Goal: Task Accomplishment & Management: Use online tool/utility

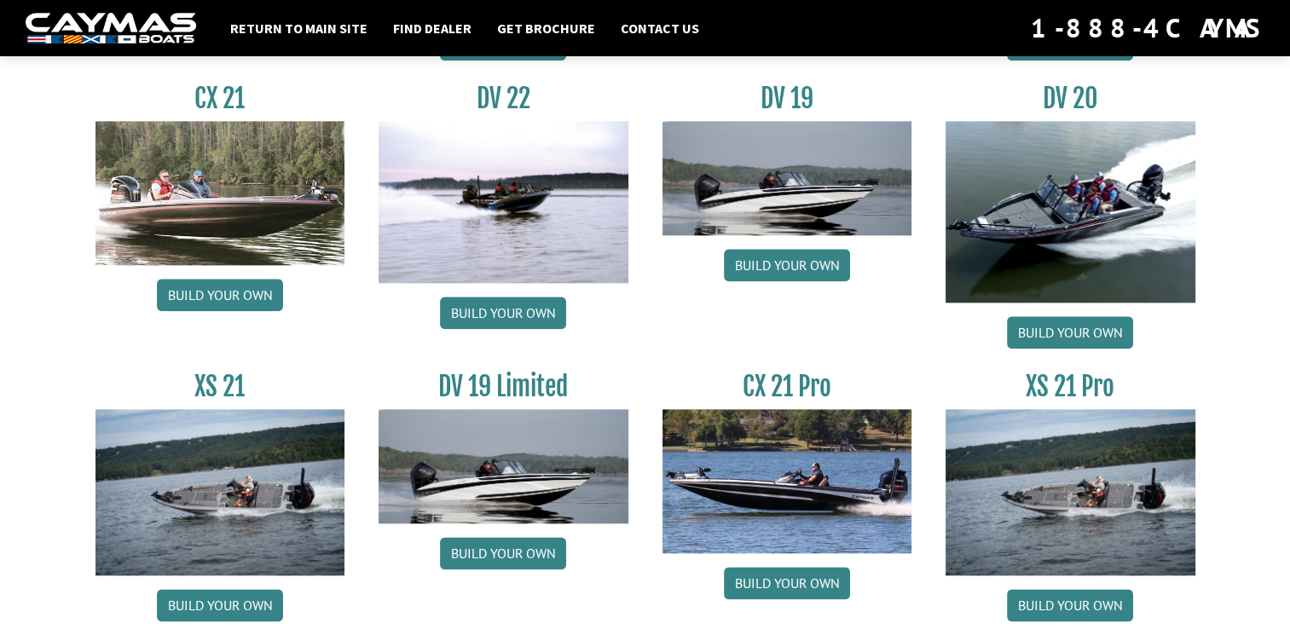
scroll to position [2081, 0]
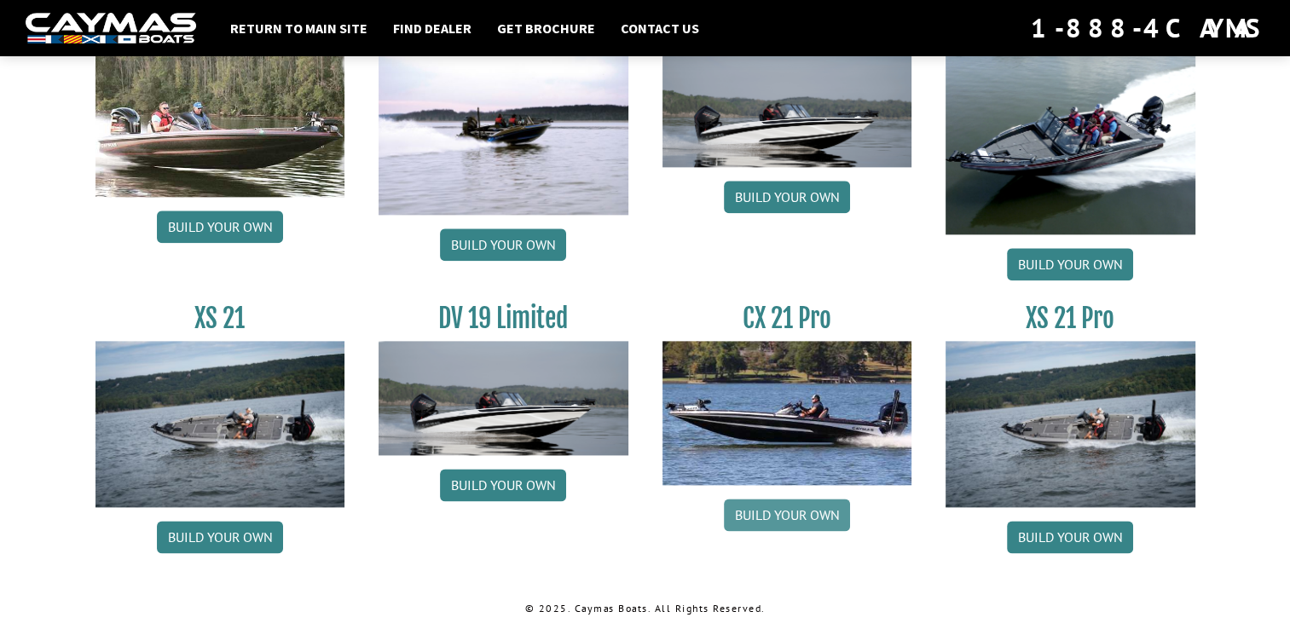
click at [785, 513] on link "Build your own" at bounding box center [787, 515] width 126 height 32
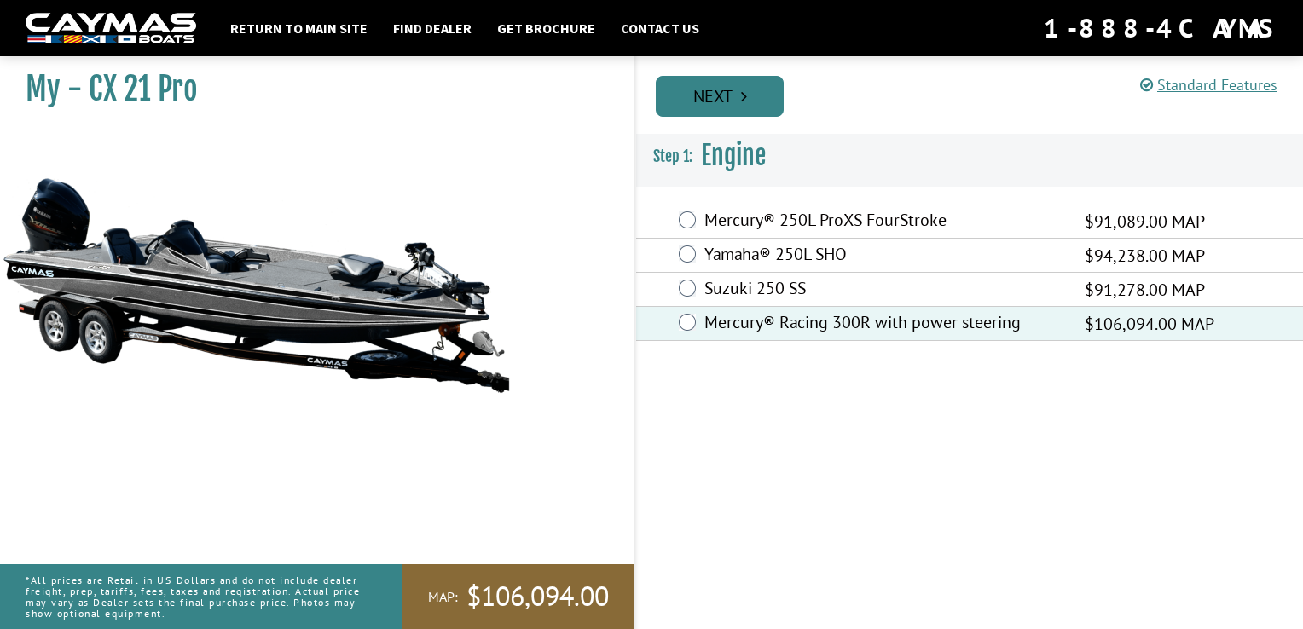
click at [703, 92] on link "Next" at bounding box center [720, 96] width 128 height 41
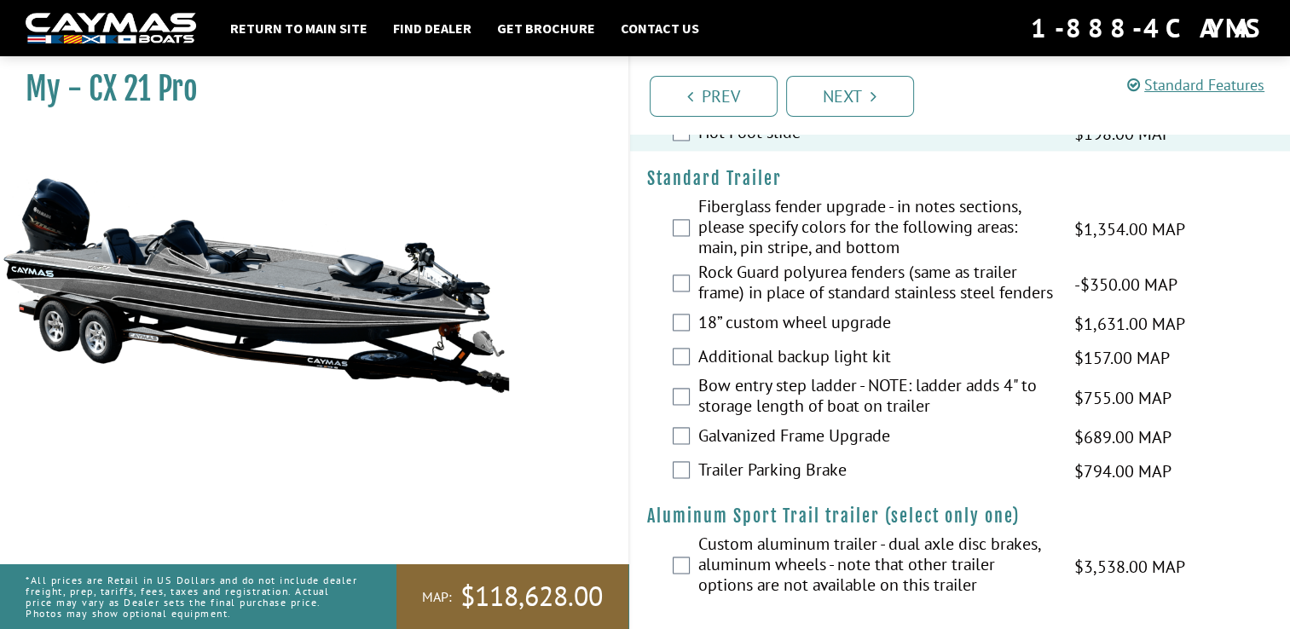
scroll to position [2460, 0]
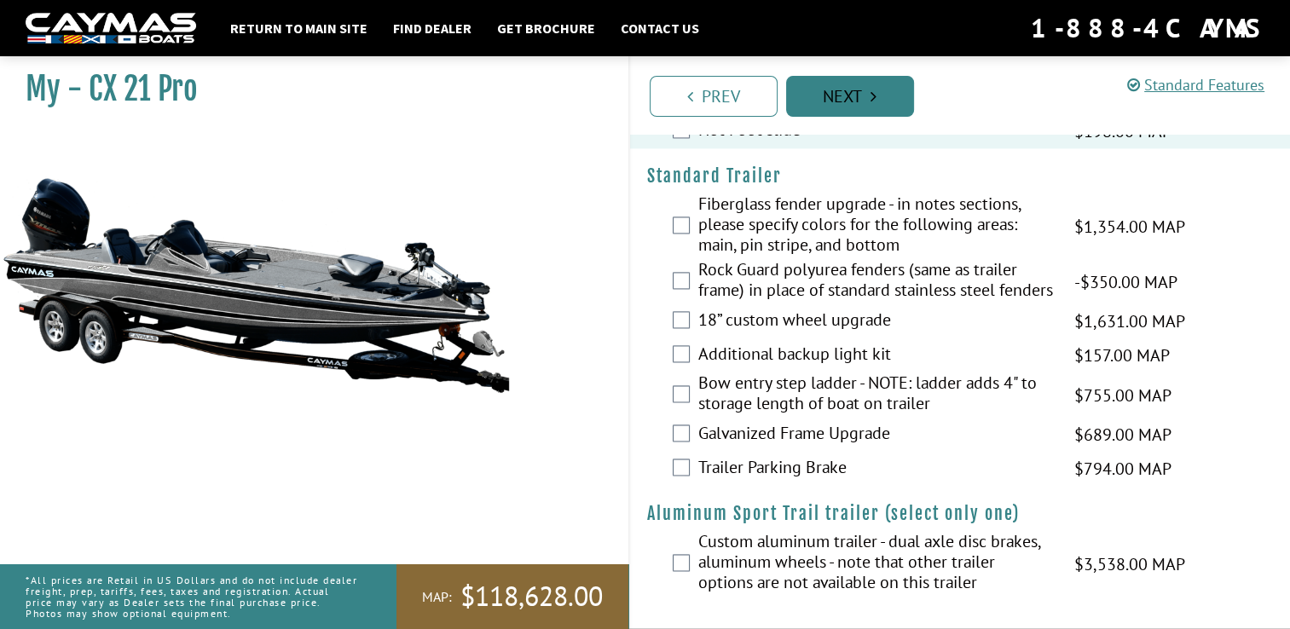
click at [838, 80] on link "Next" at bounding box center [850, 96] width 128 height 41
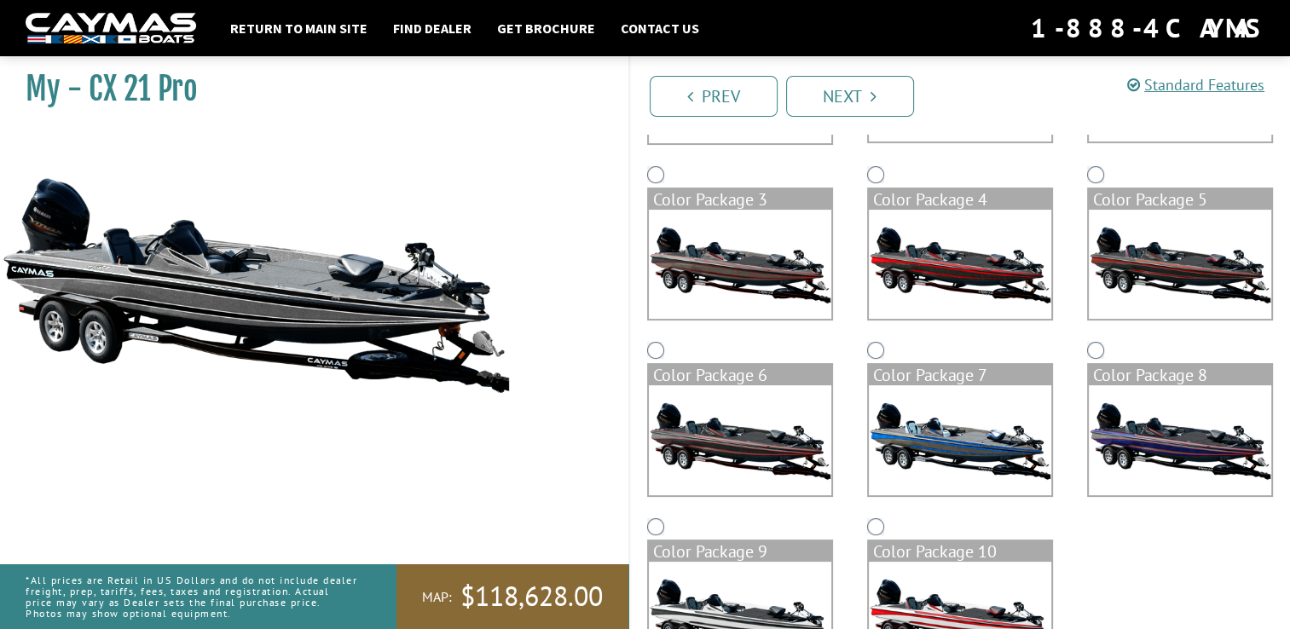
scroll to position [372, 0]
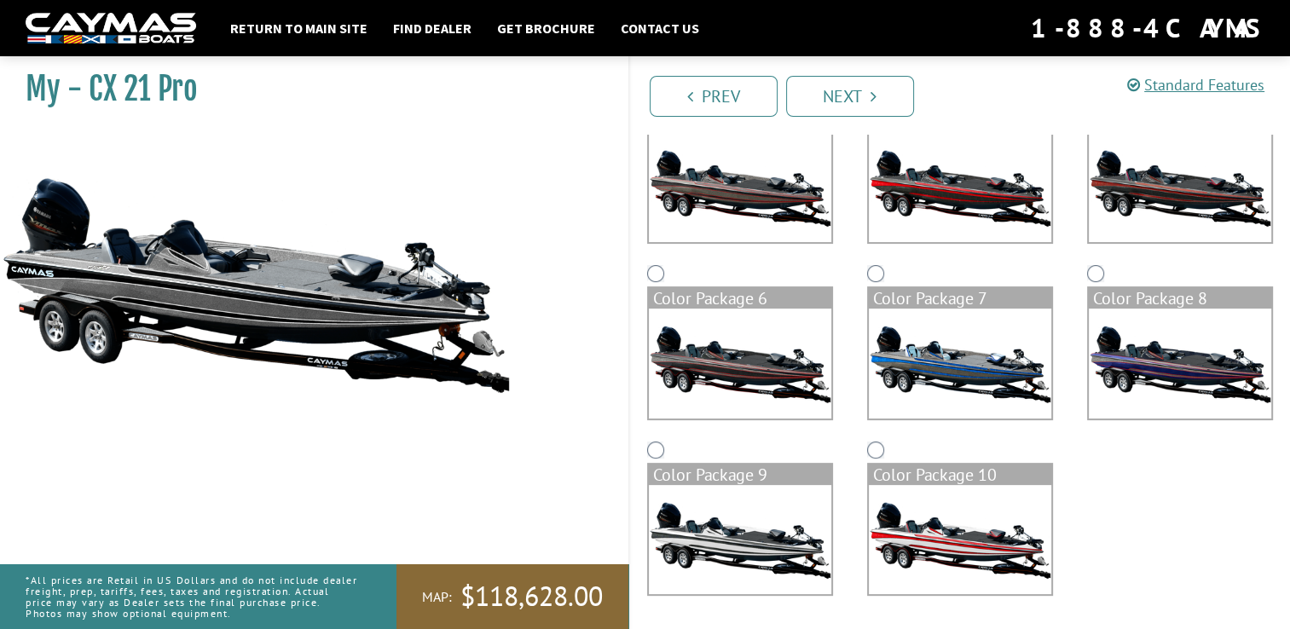
click at [913, 181] on img at bounding box center [960, 187] width 183 height 109
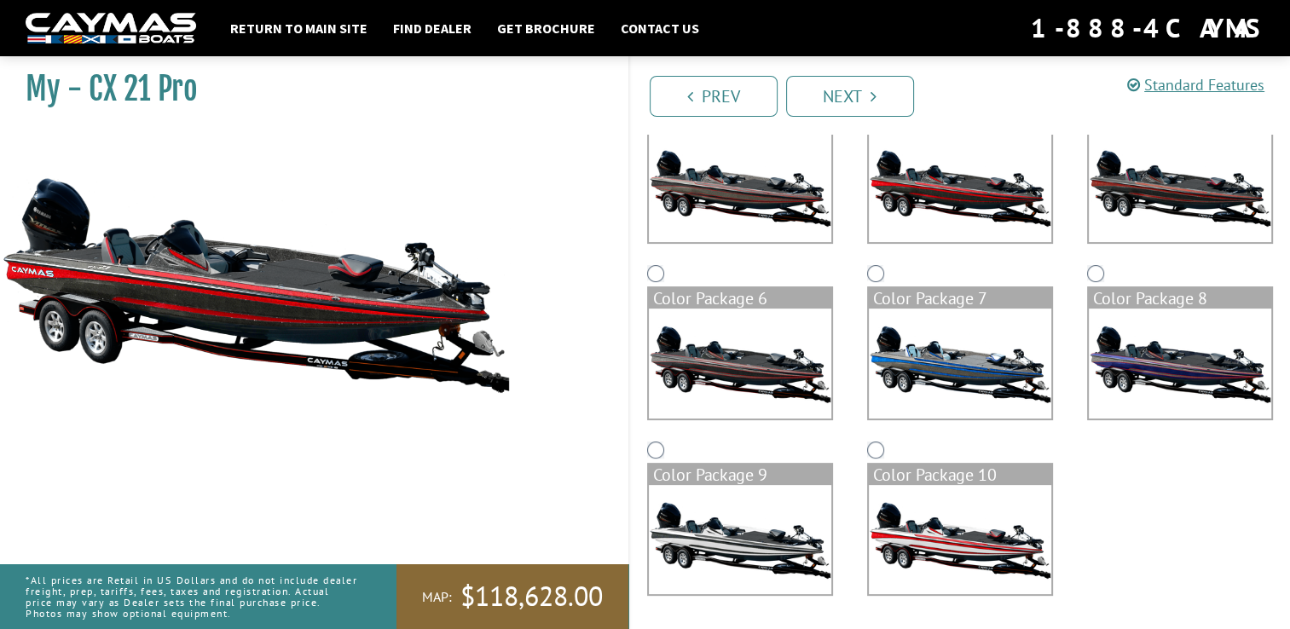
click at [1131, 346] on img at bounding box center [1180, 363] width 183 height 109
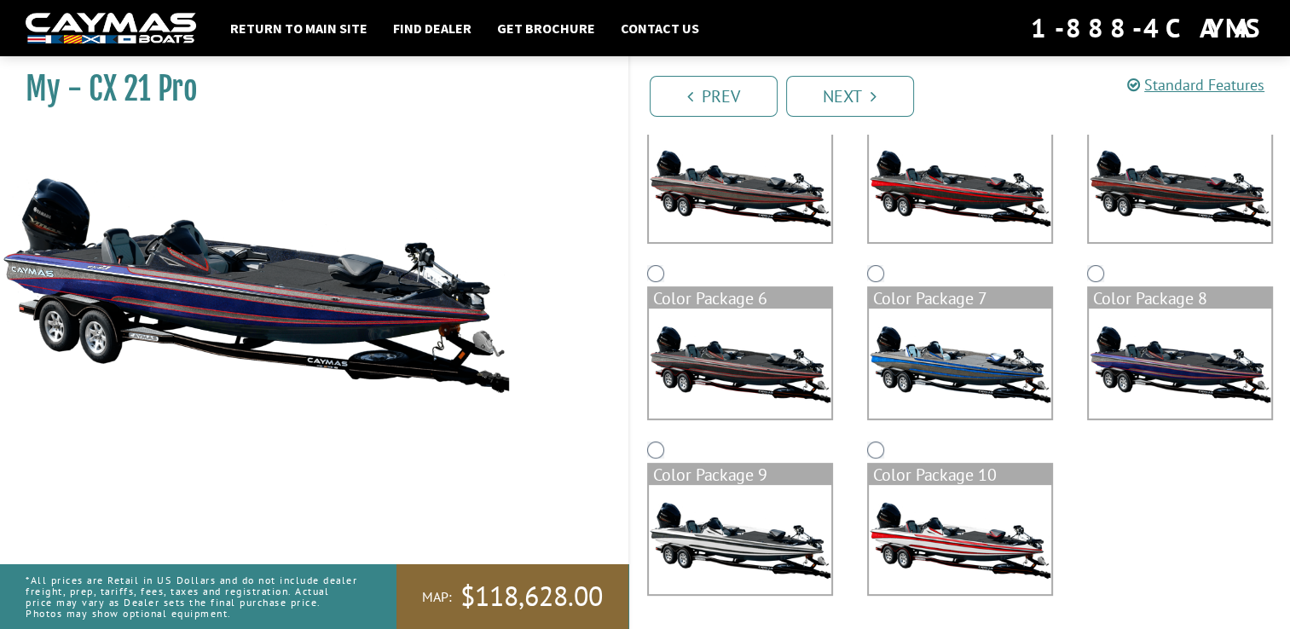
click at [938, 588] on img at bounding box center [960, 539] width 183 height 109
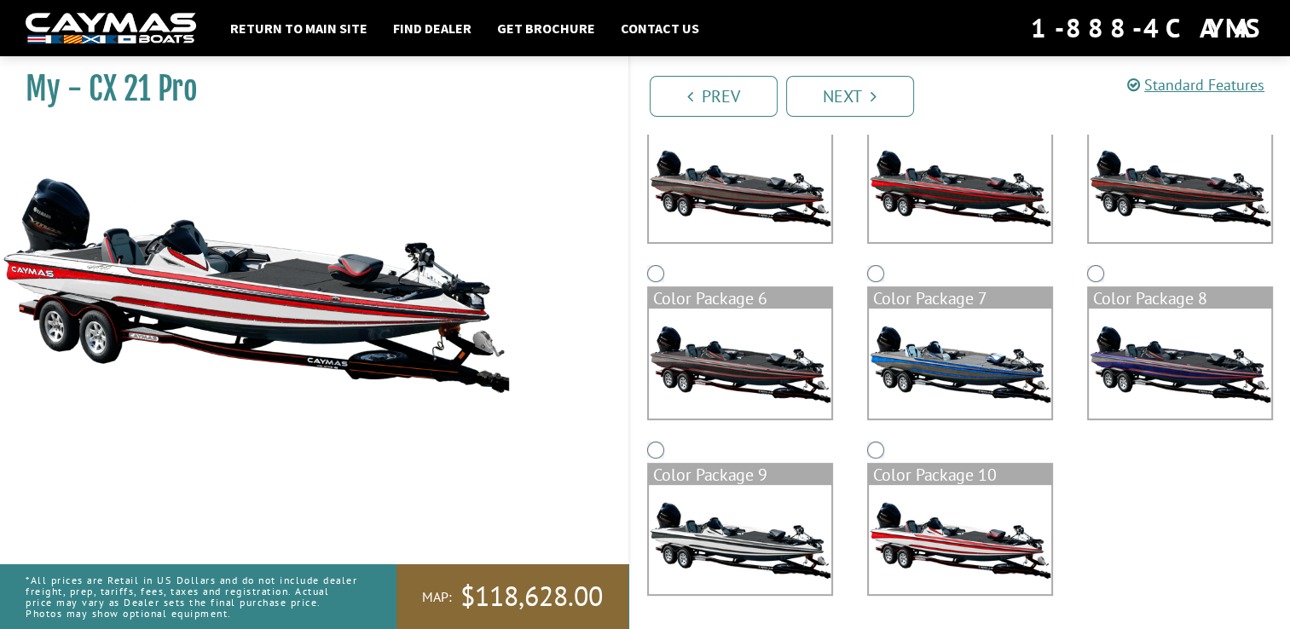
click at [740, 546] on img at bounding box center [740, 539] width 183 height 109
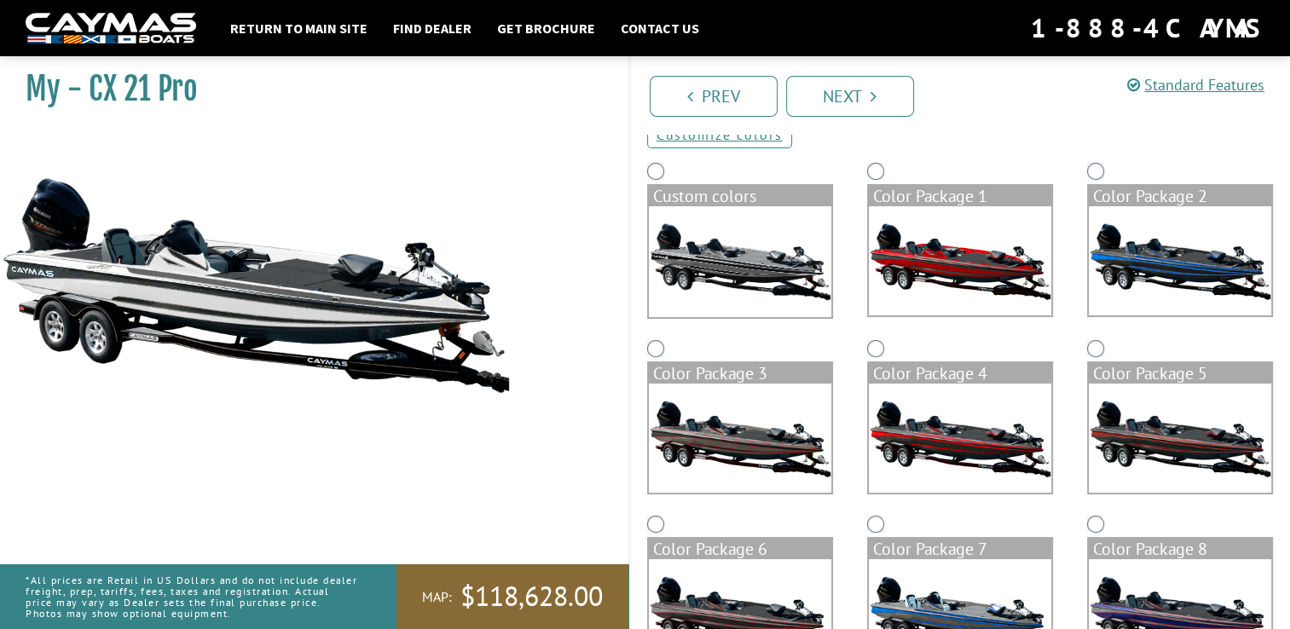
scroll to position [87, 0]
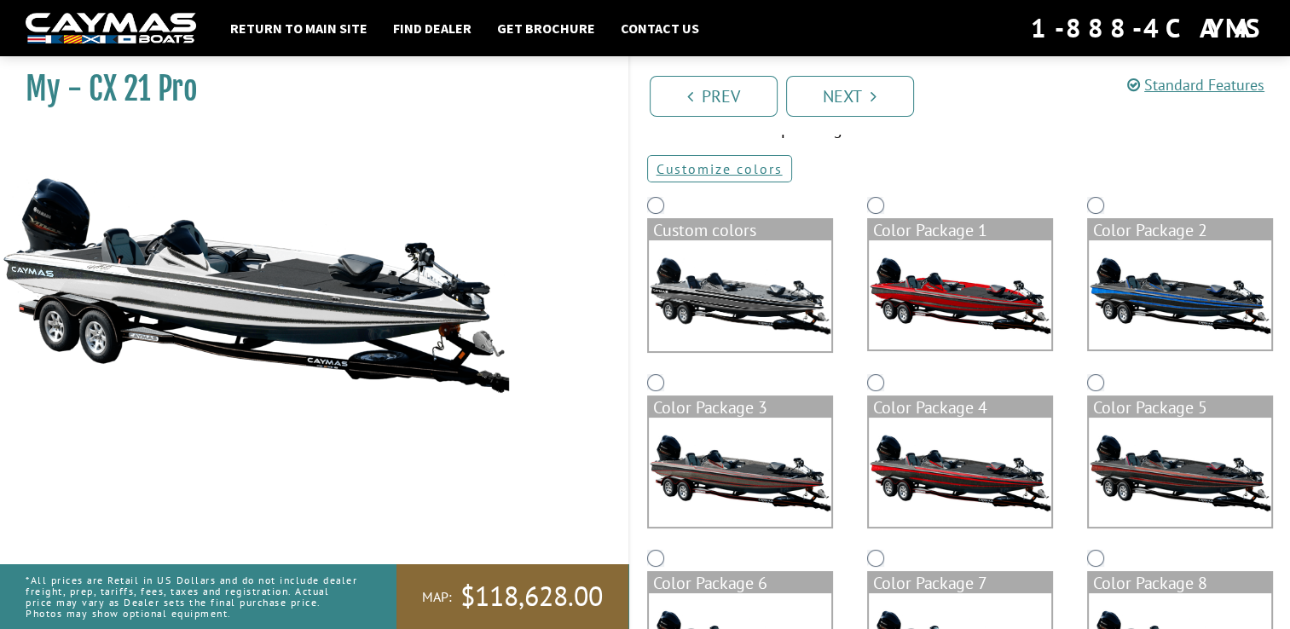
click at [748, 294] on img at bounding box center [740, 295] width 183 height 111
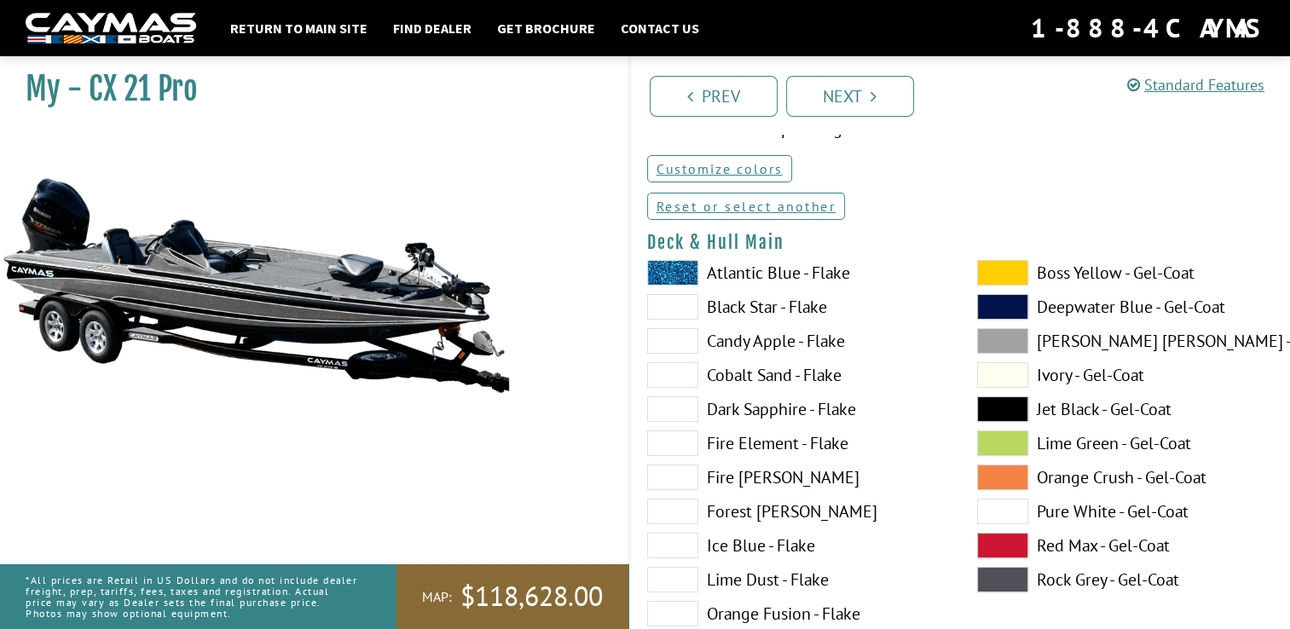
click at [1068, 473] on label "Orange Crush - Gel-Coat" at bounding box center [1125, 478] width 296 height 26
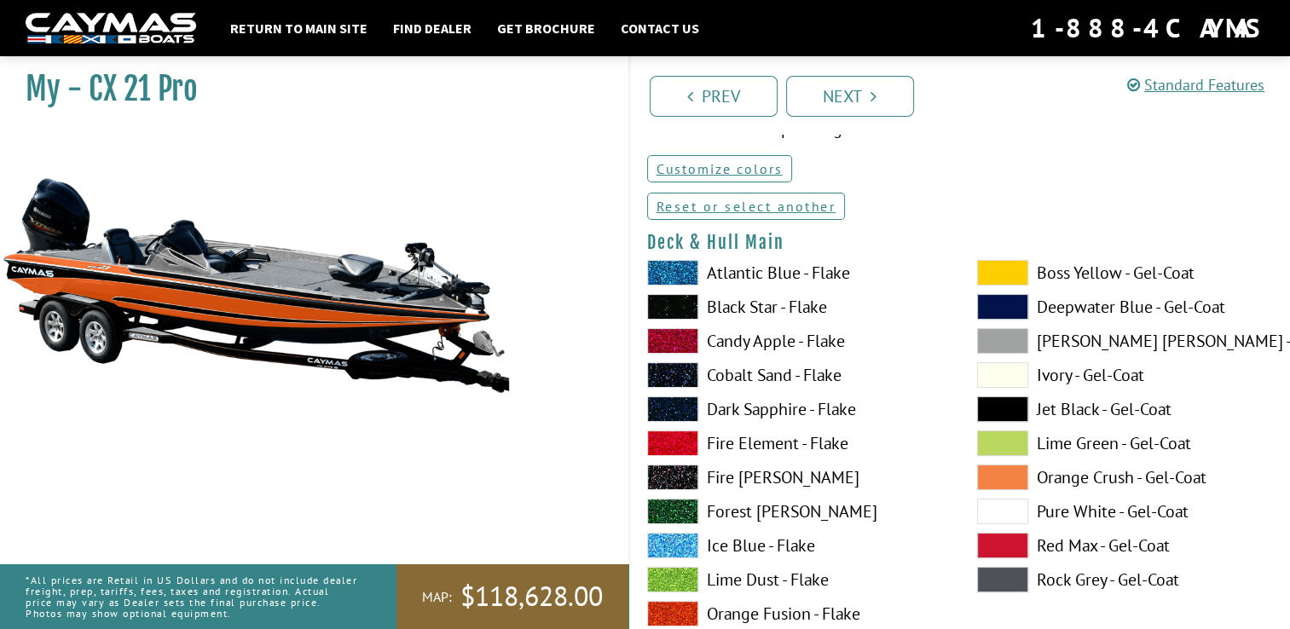
click at [757, 612] on label "Orange Fusion - Flake" at bounding box center [795, 614] width 296 height 26
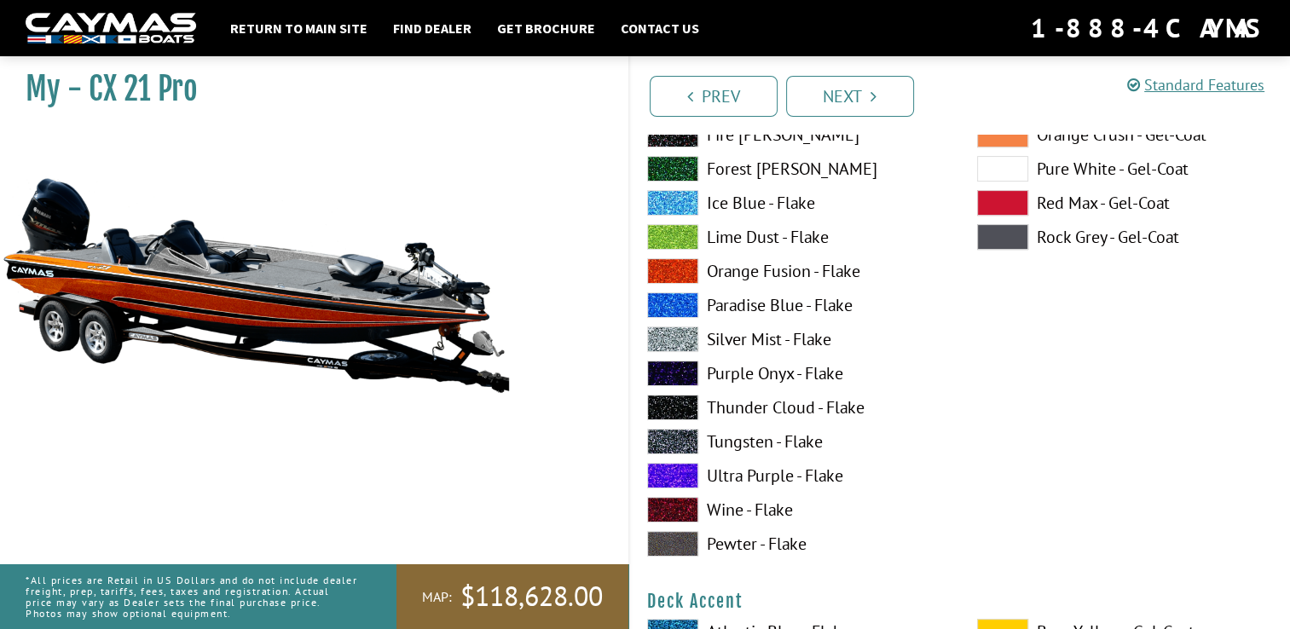
scroll to position [439, 0]
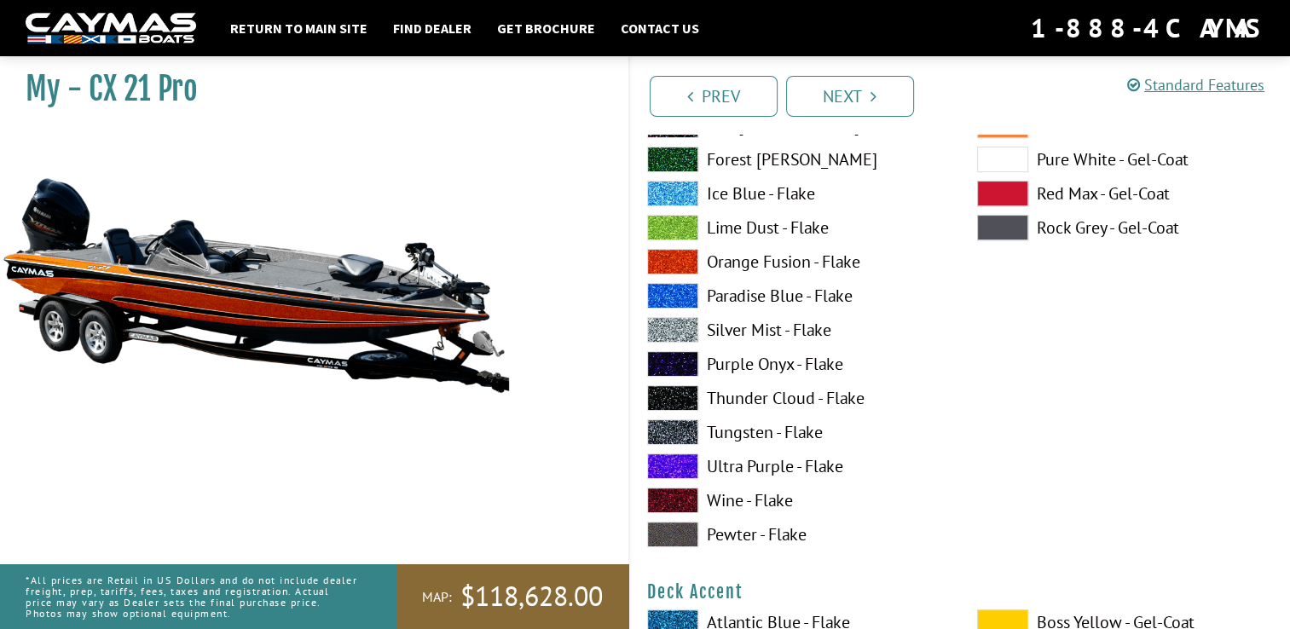
click at [754, 296] on label "Paradise Blue - Flake" at bounding box center [795, 296] width 296 height 26
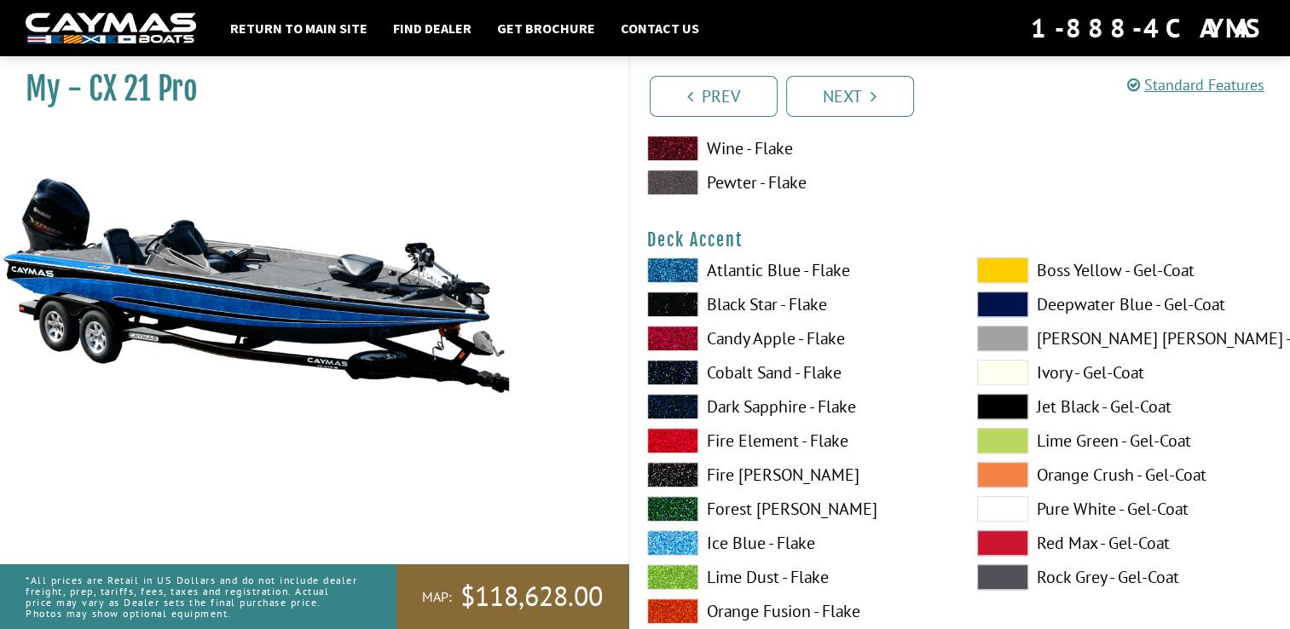
scroll to position [837, 0]
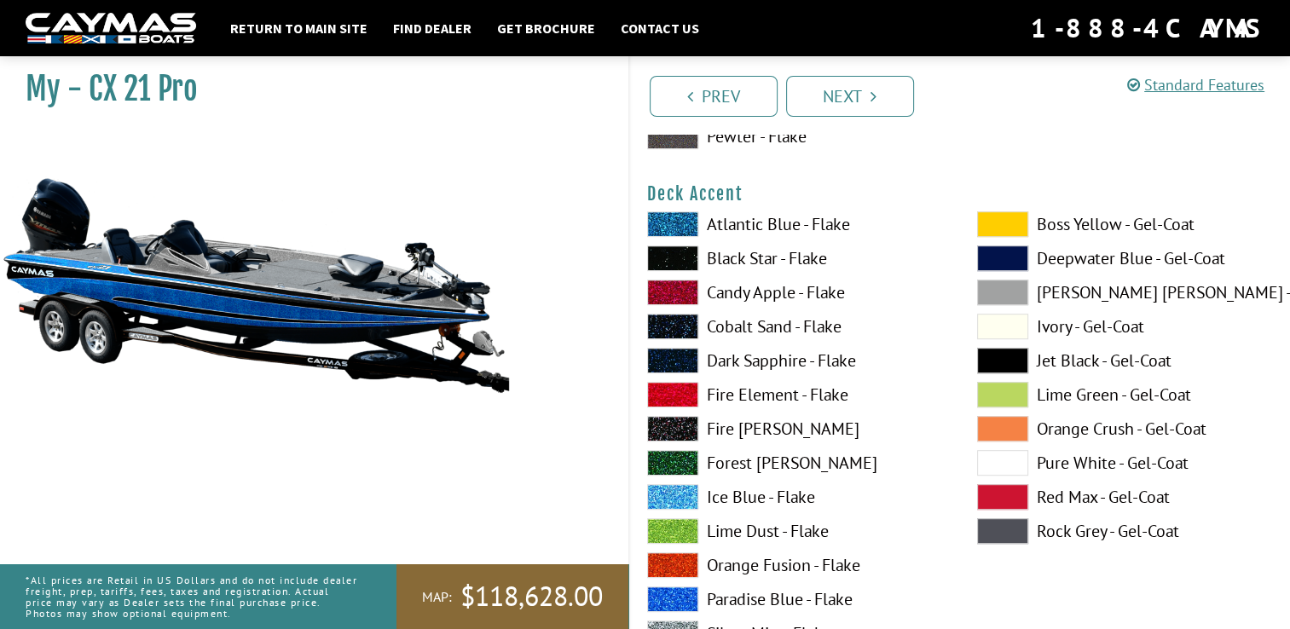
click at [1010, 428] on span at bounding box center [1002, 429] width 51 height 26
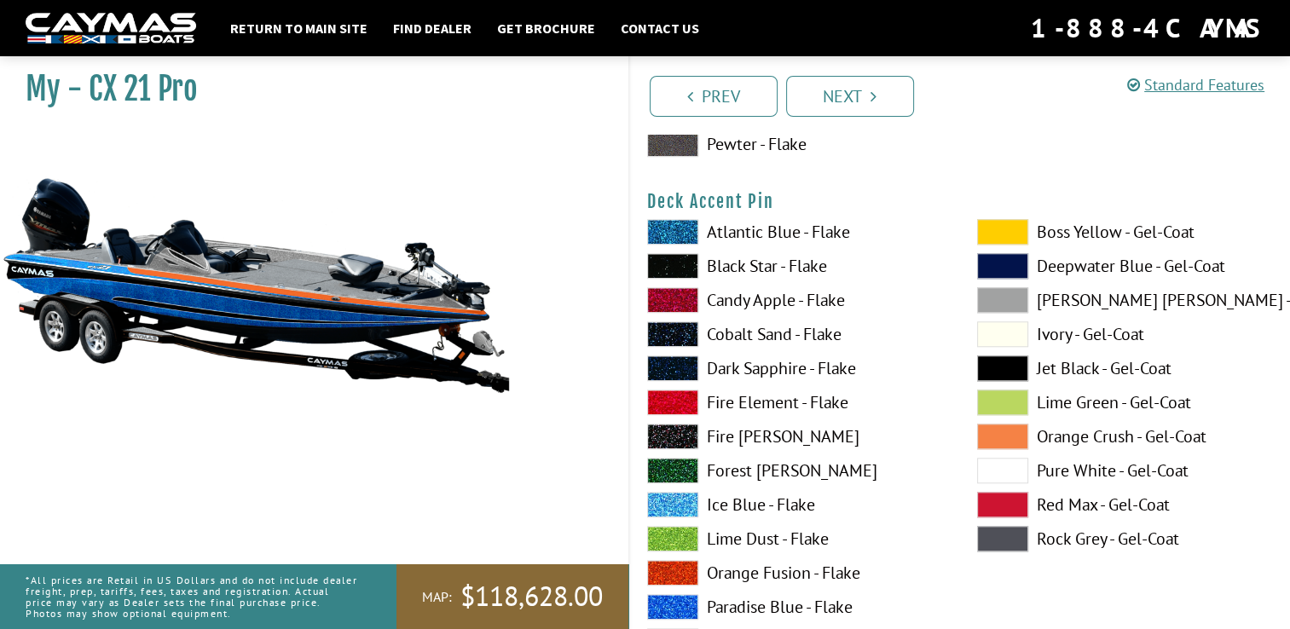
scroll to position [1566, 0]
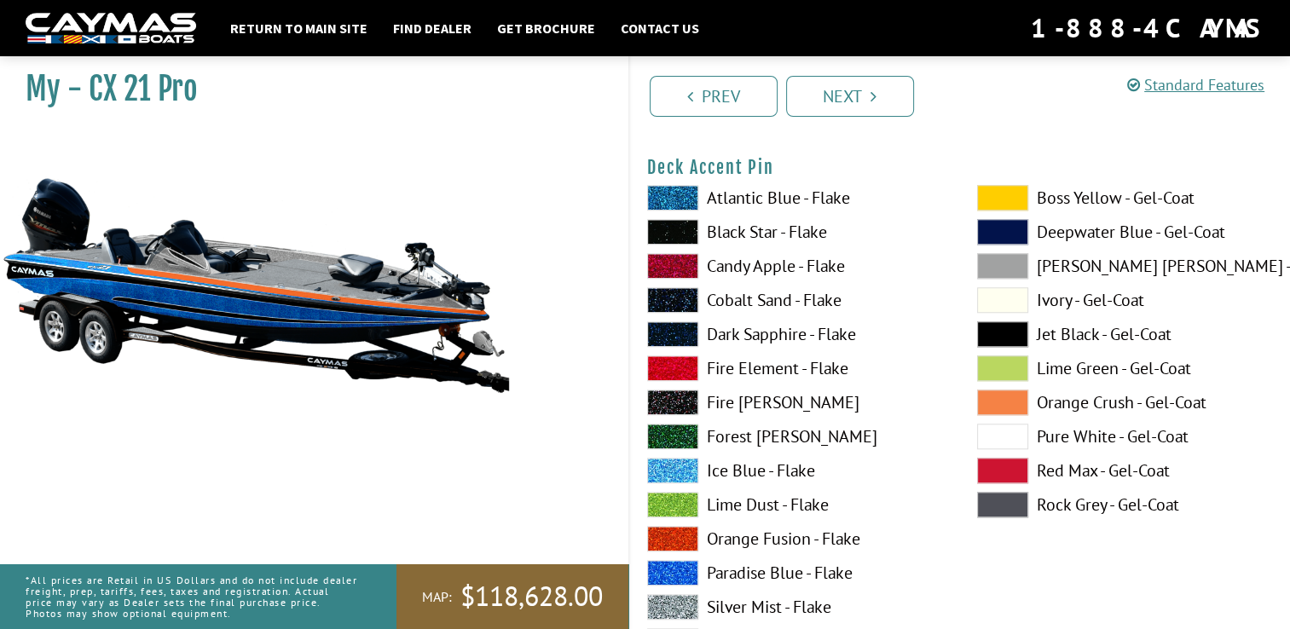
click at [1061, 399] on label "Orange Crush - Gel-Coat" at bounding box center [1125, 403] width 296 height 26
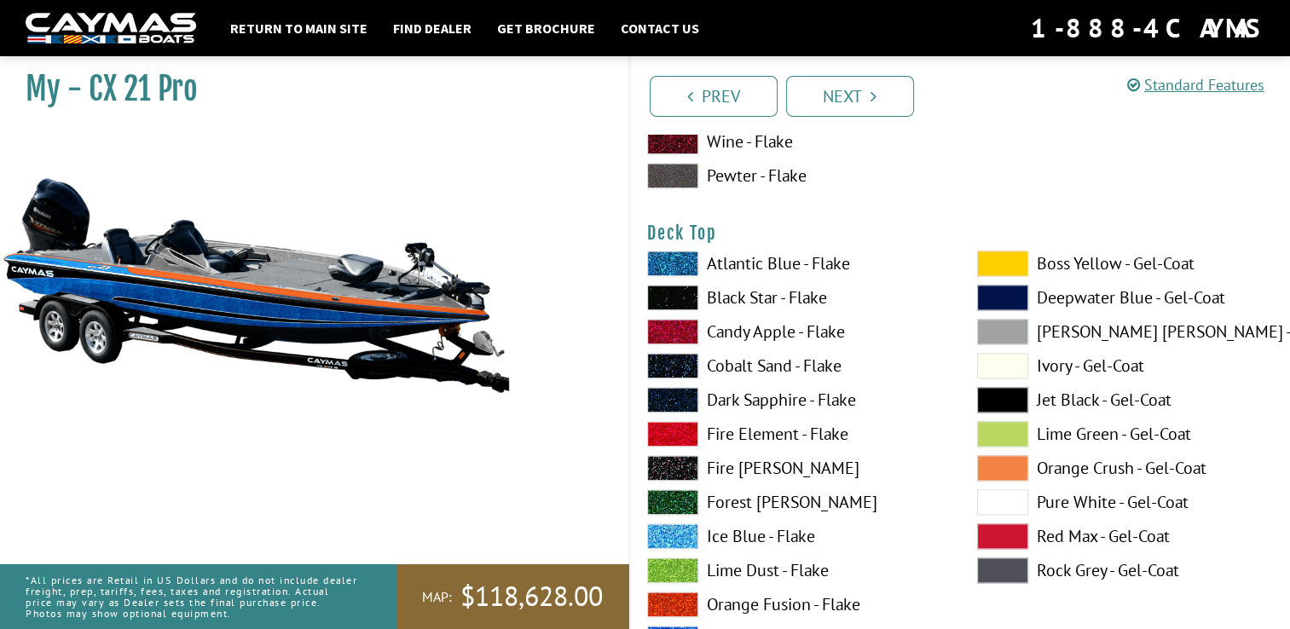
scroll to position [2236, 0]
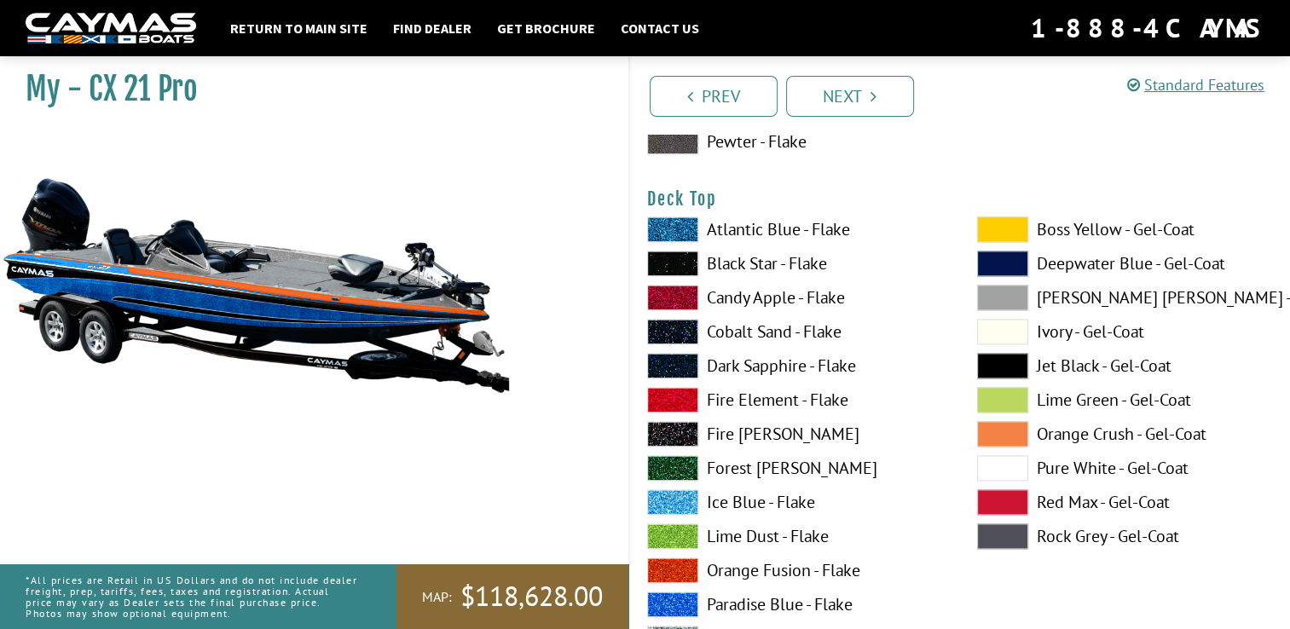
click at [1080, 424] on label "Orange Crush - Gel-Coat" at bounding box center [1125, 434] width 296 height 26
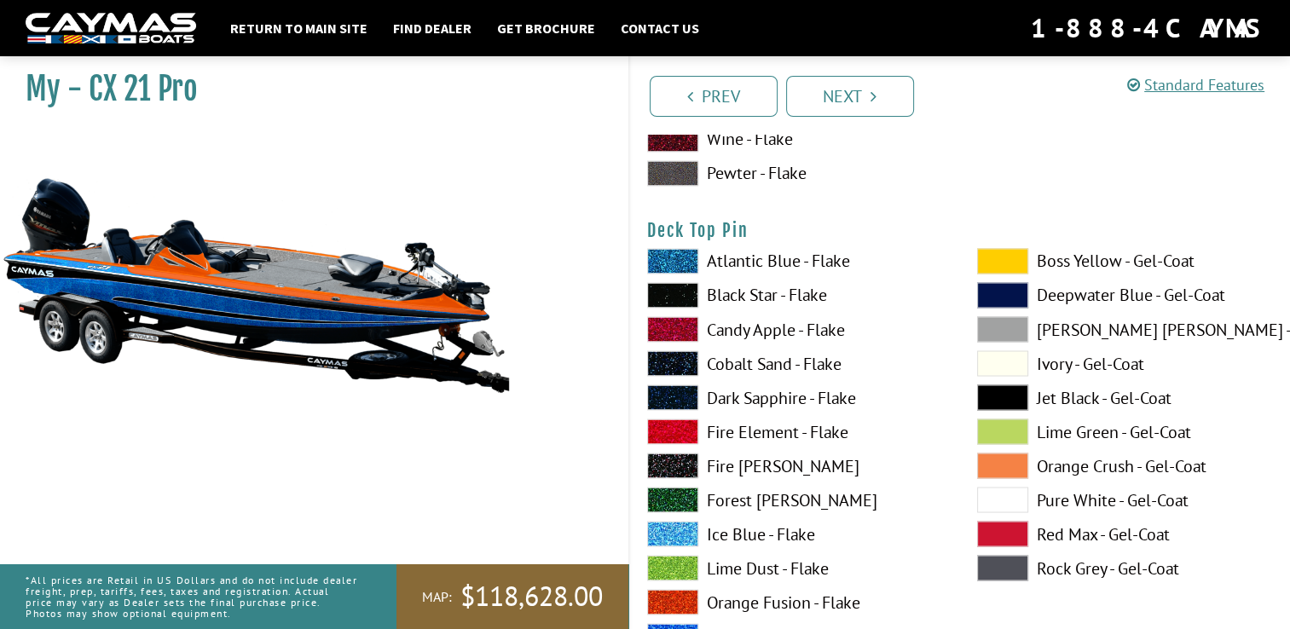
scroll to position [2952, 0]
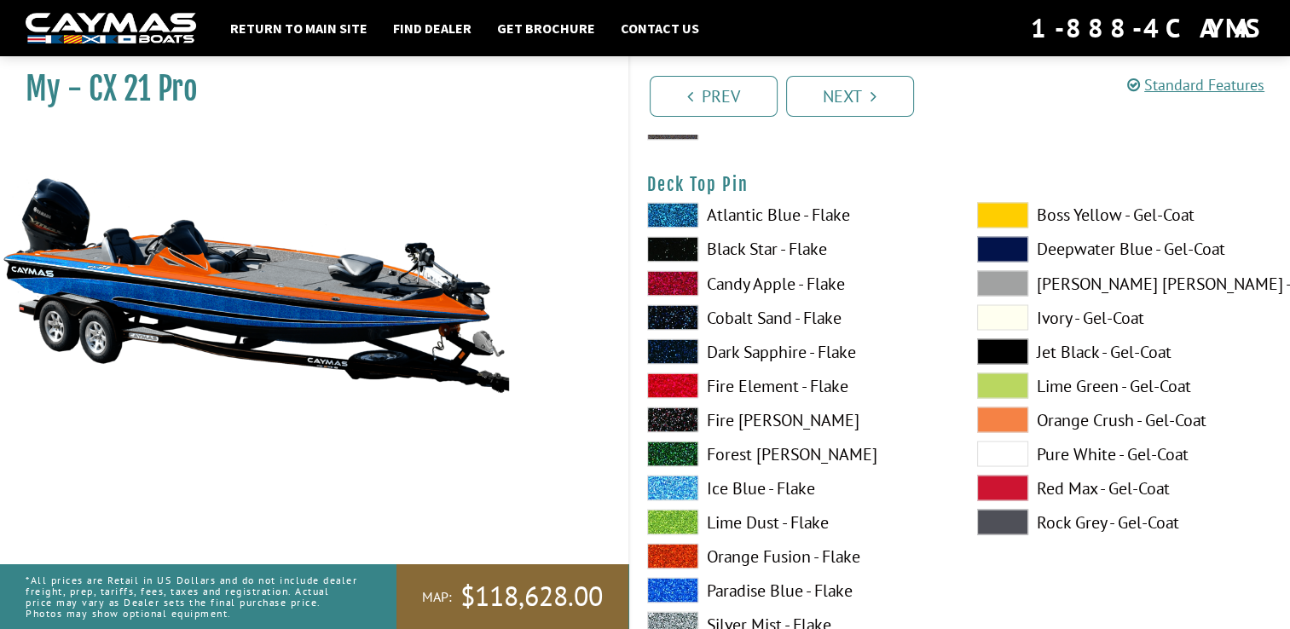
click at [664, 582] on span at bounding box center [672, 590] width 51 height 26
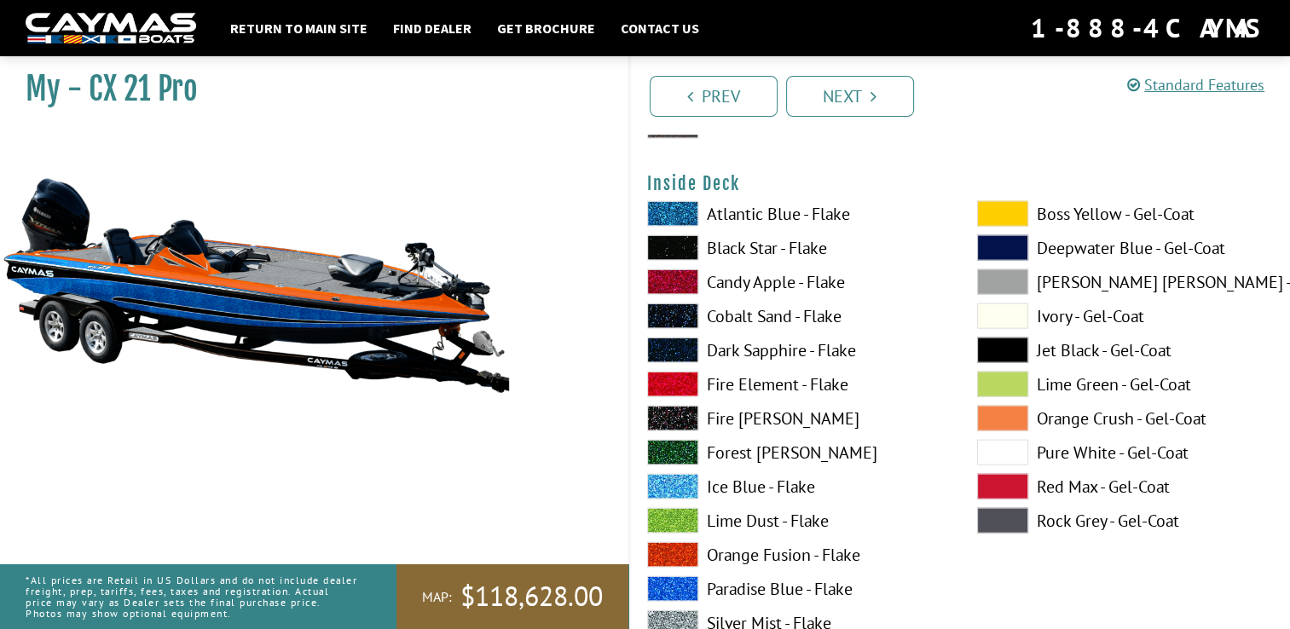
scroll to position [3680, 0]
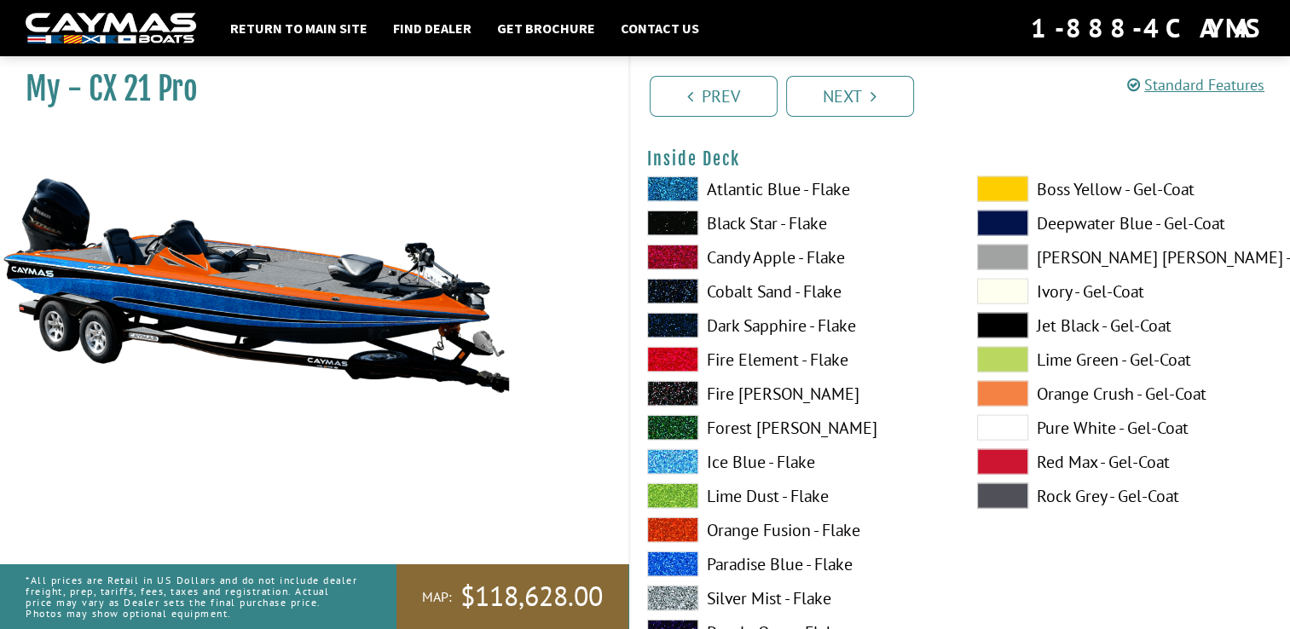
click at [658, 561] on span at bounding box center [672, 565] width 51 height 26
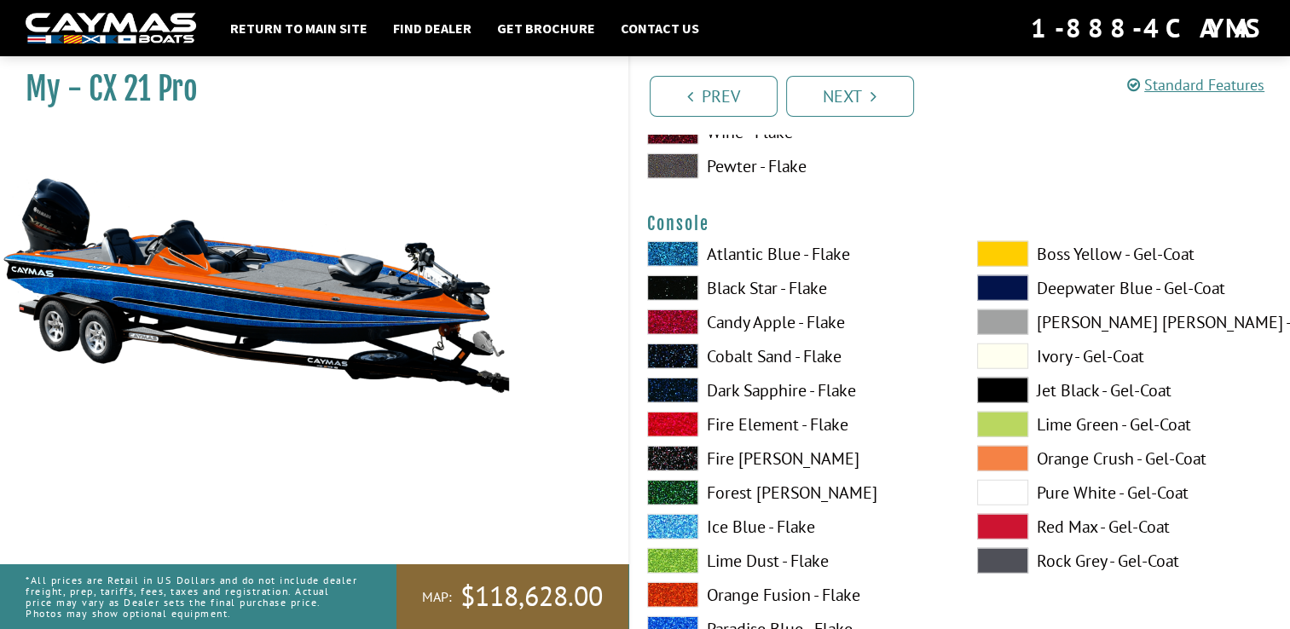
scroll to position [4453, 0]
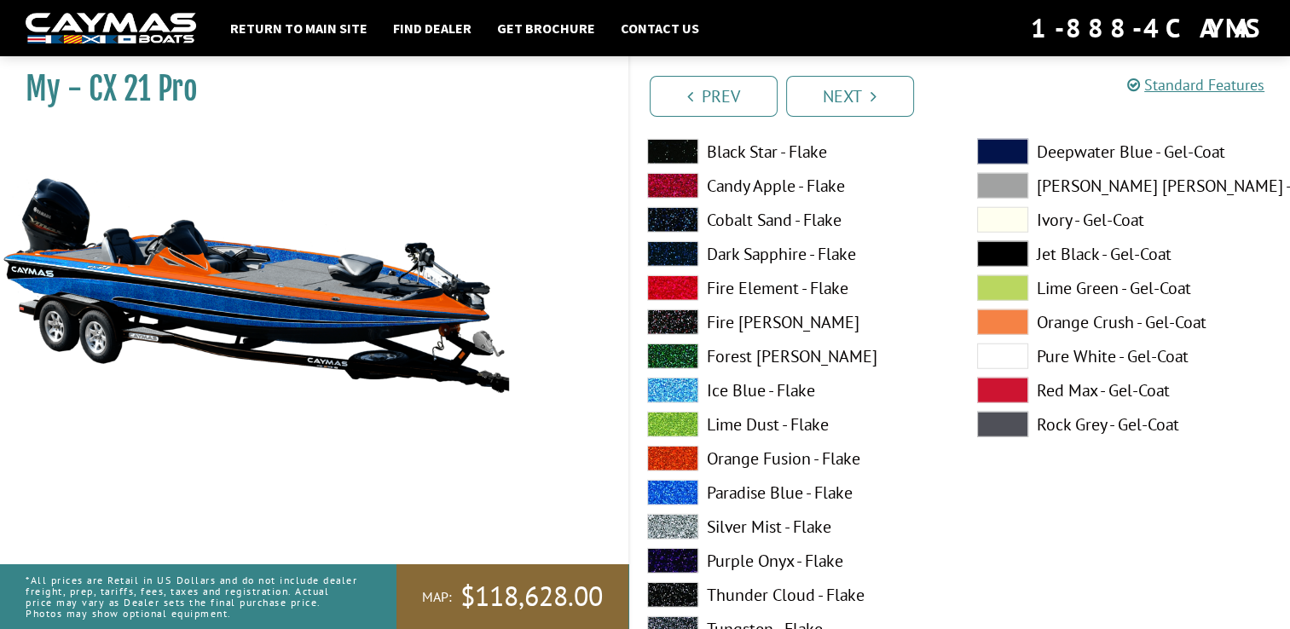
click at [672, 492] on span at bounding box center [672, 493] width 51 height 26
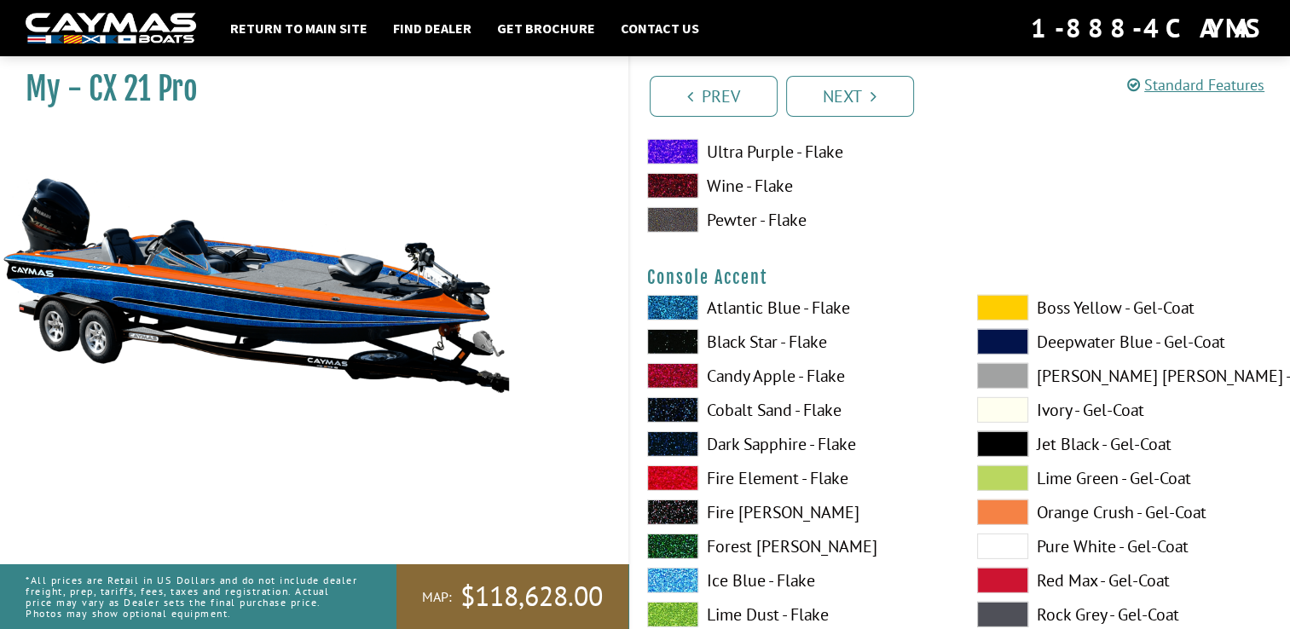
scroll to position [5044, 0]
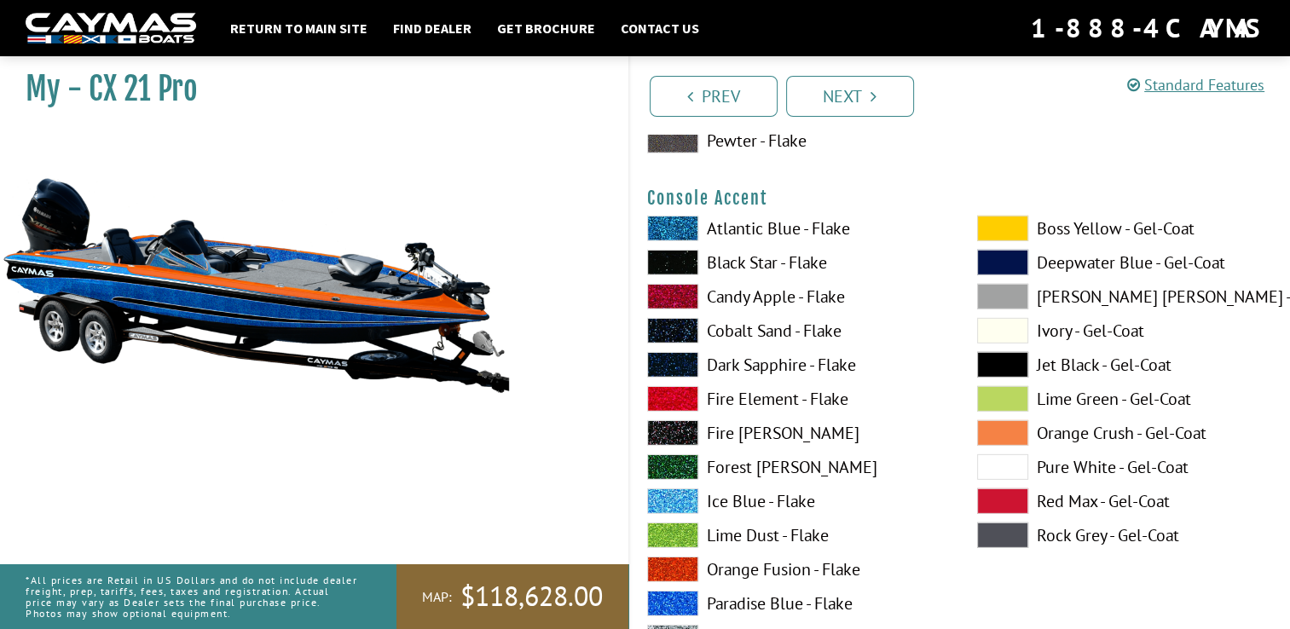
click at [988, 431] on span at bounding box center [1002, 433] width 51 height 26
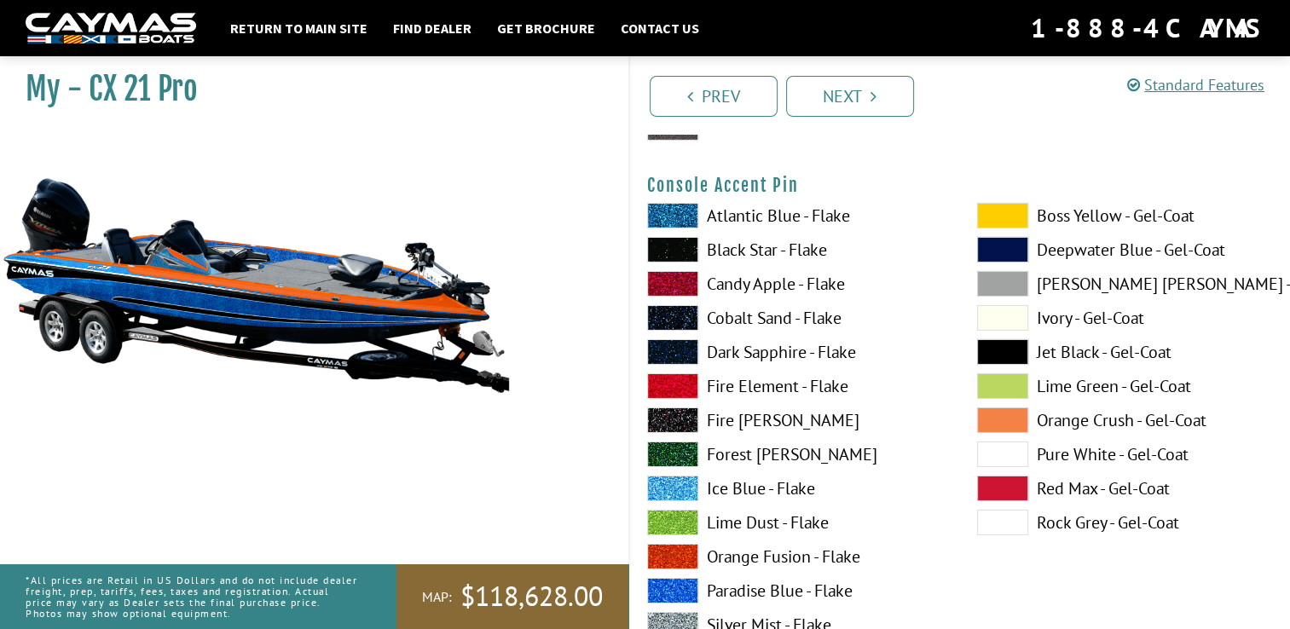
scroll to position [5784, 0]
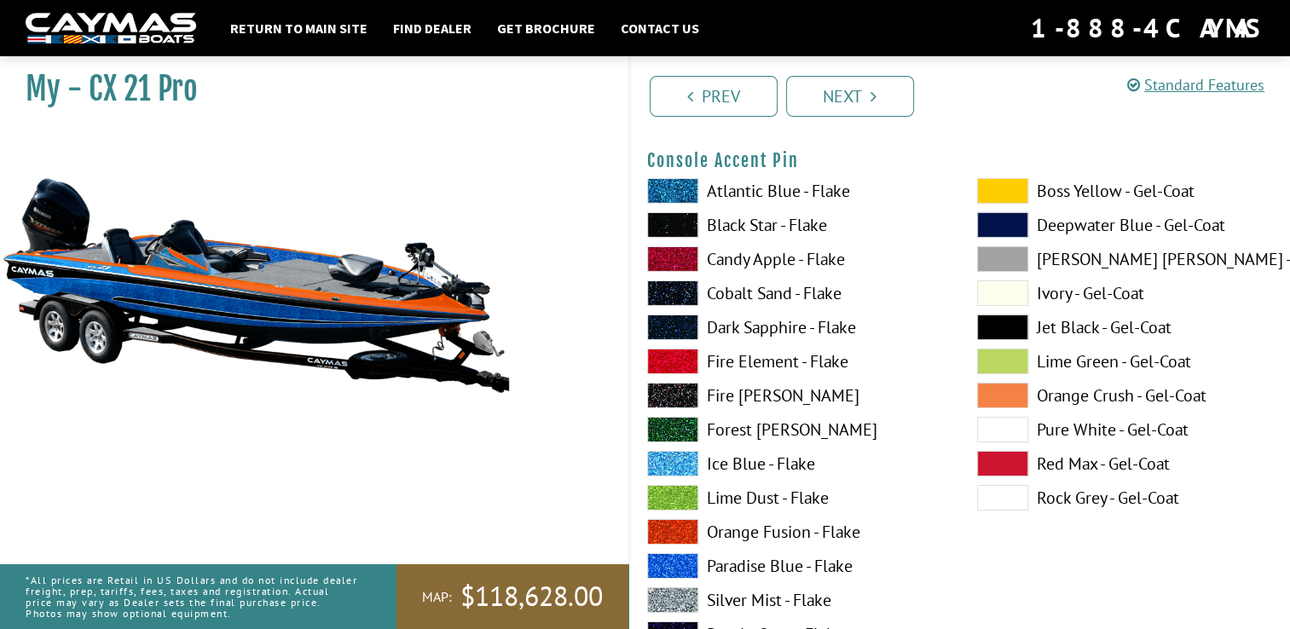
click at [1003, 389] on span at bounding box center [1002, 396] width 51 height 26
click at [997, 325] on span at bounding box center [1002, 328] width 51 height 26
click at [999, 287] on span at bounding box center [1002, 294] width 51 height 26
click at [676, 527] on span at bounding box center [672, 532] width 51 height 26
click at [996, 396] on span at bounding box center [1002, 396] width 51 height 26
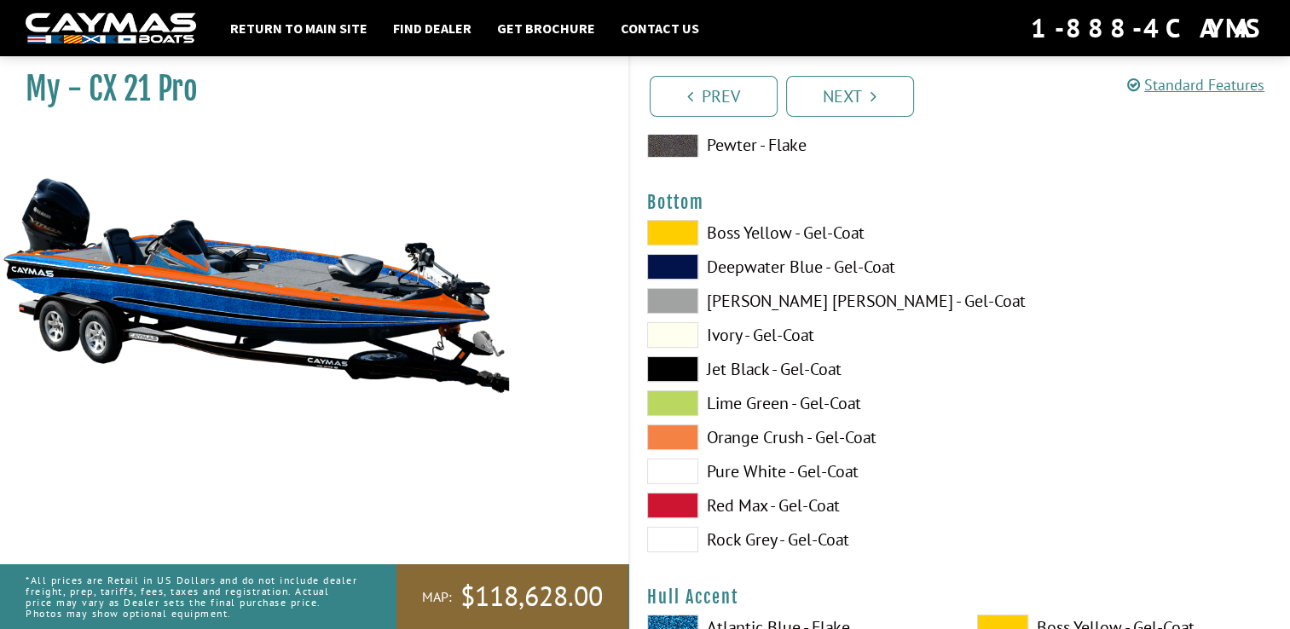
scroll to position [6477, 0]
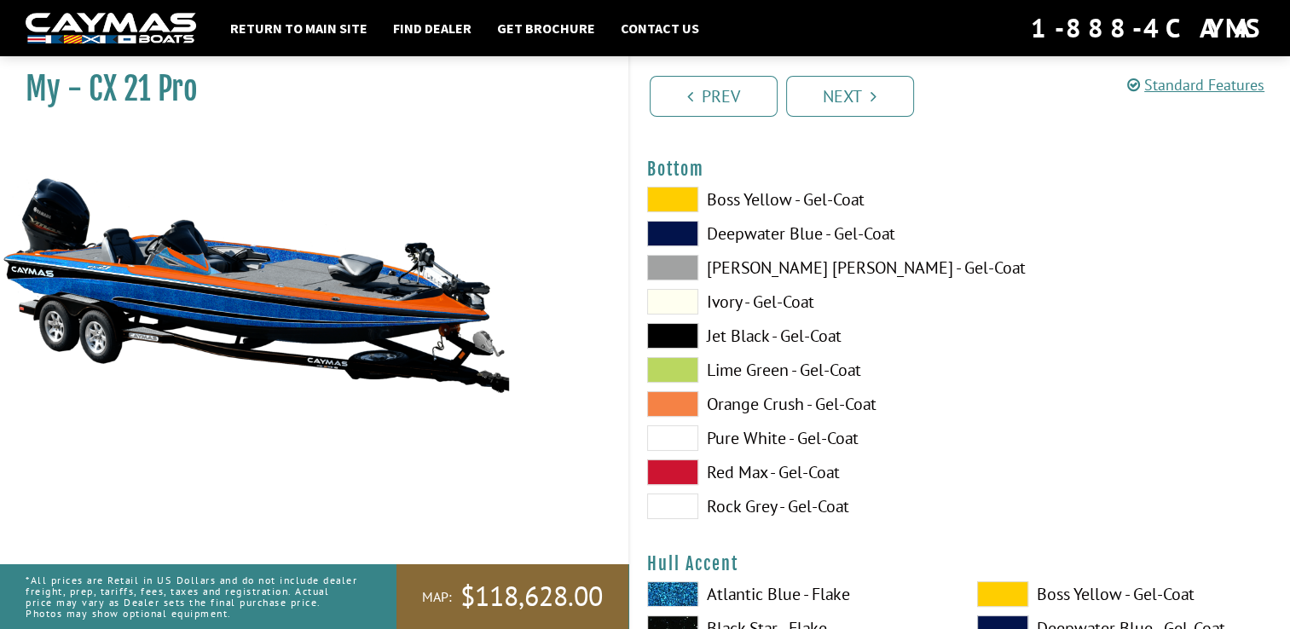
click at [674, 404] on span at bounding box center [672, 404] width 51 height 26
click at [664, 339] on span at bounding box center [672, 336] width 51 height 26
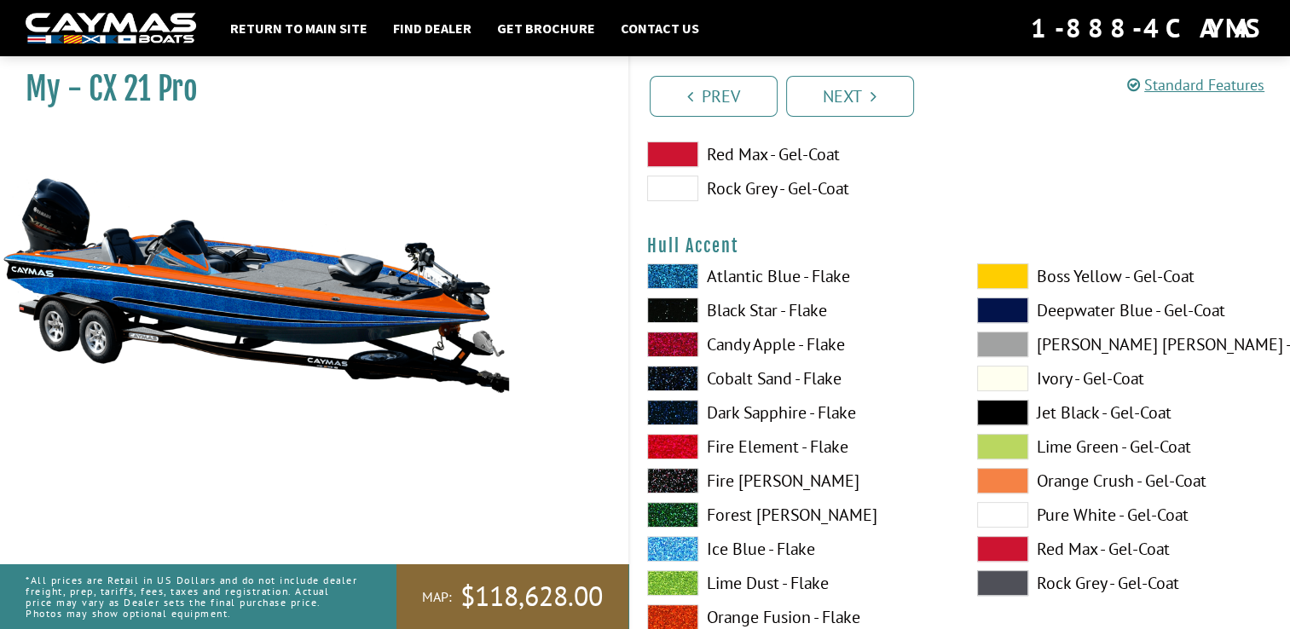
scroll to position [6864, 0]
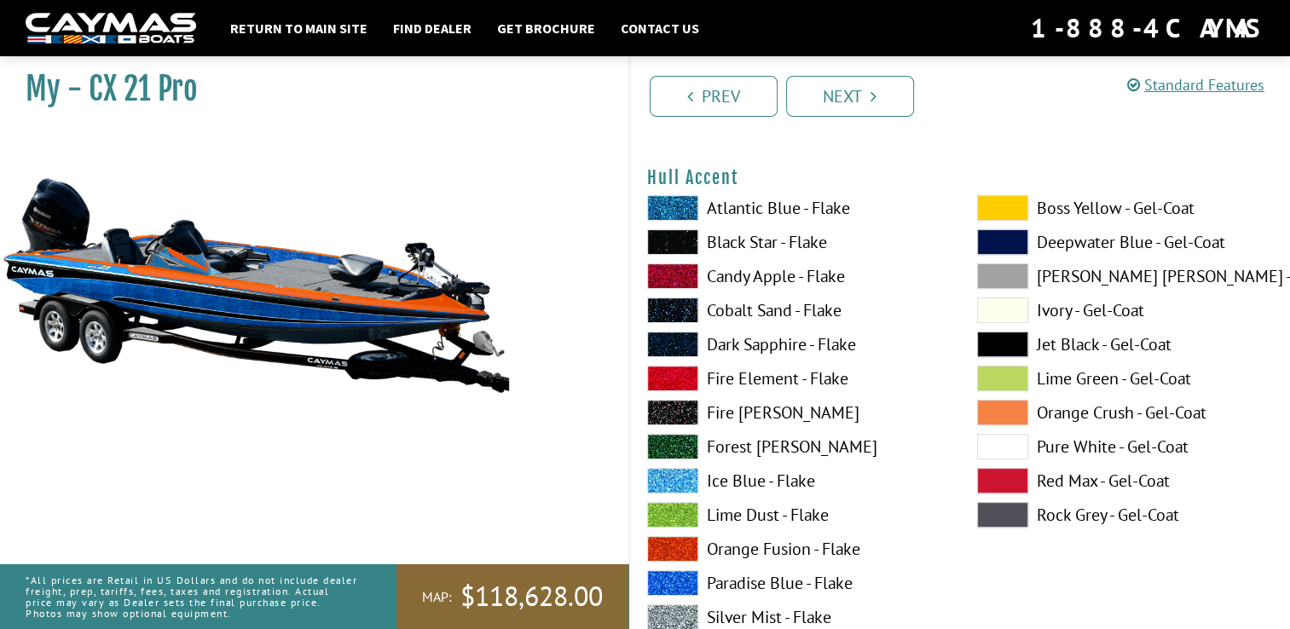
click at [1001, 404] on span at bounding box center [1002, 413] width 51 height 26
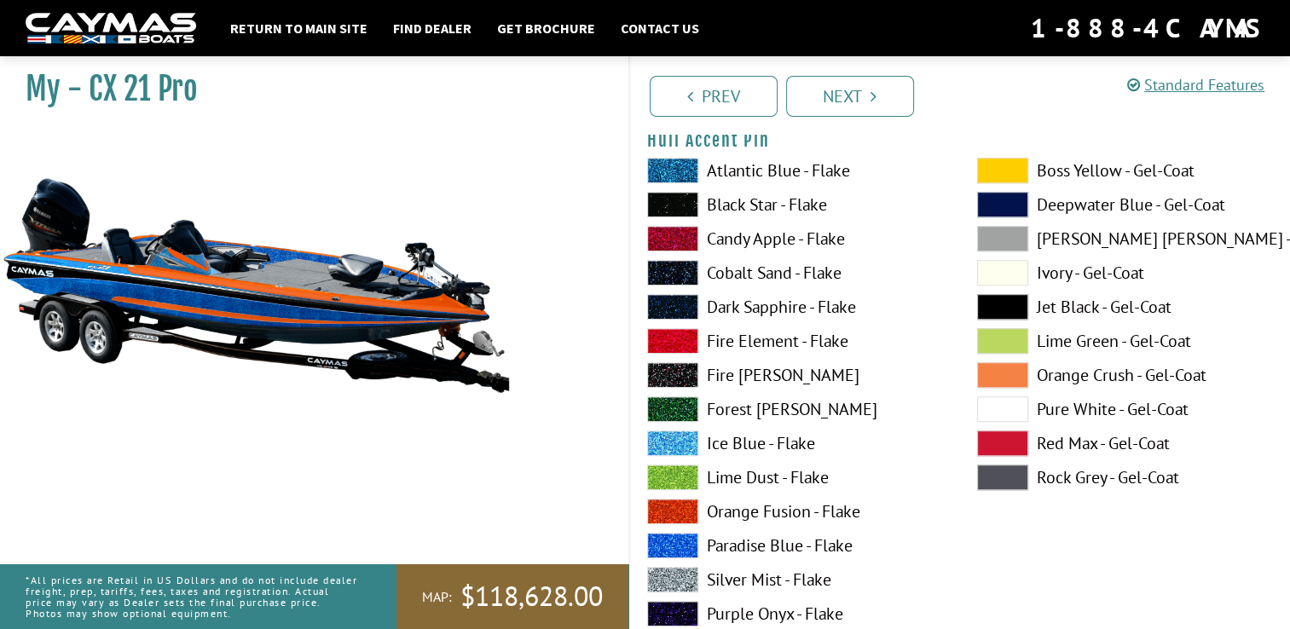
scroll to position [7659, 0]
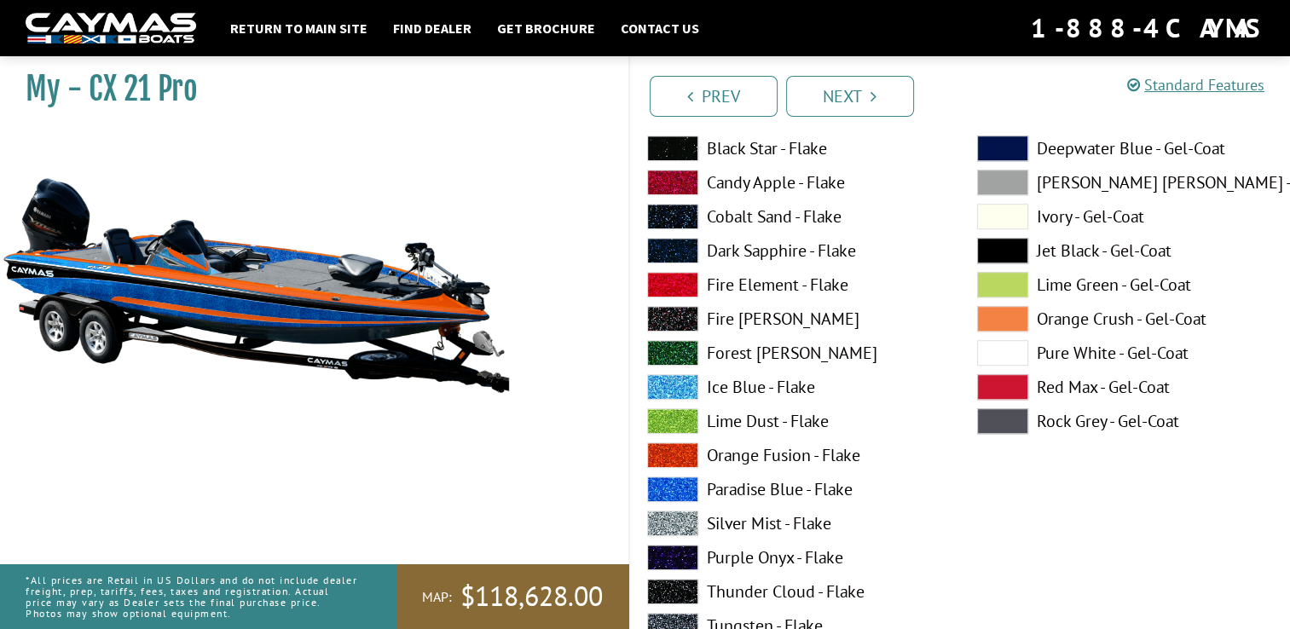
click at [993, 312] on span at bounding box center [1002, 319] width 51 height 26
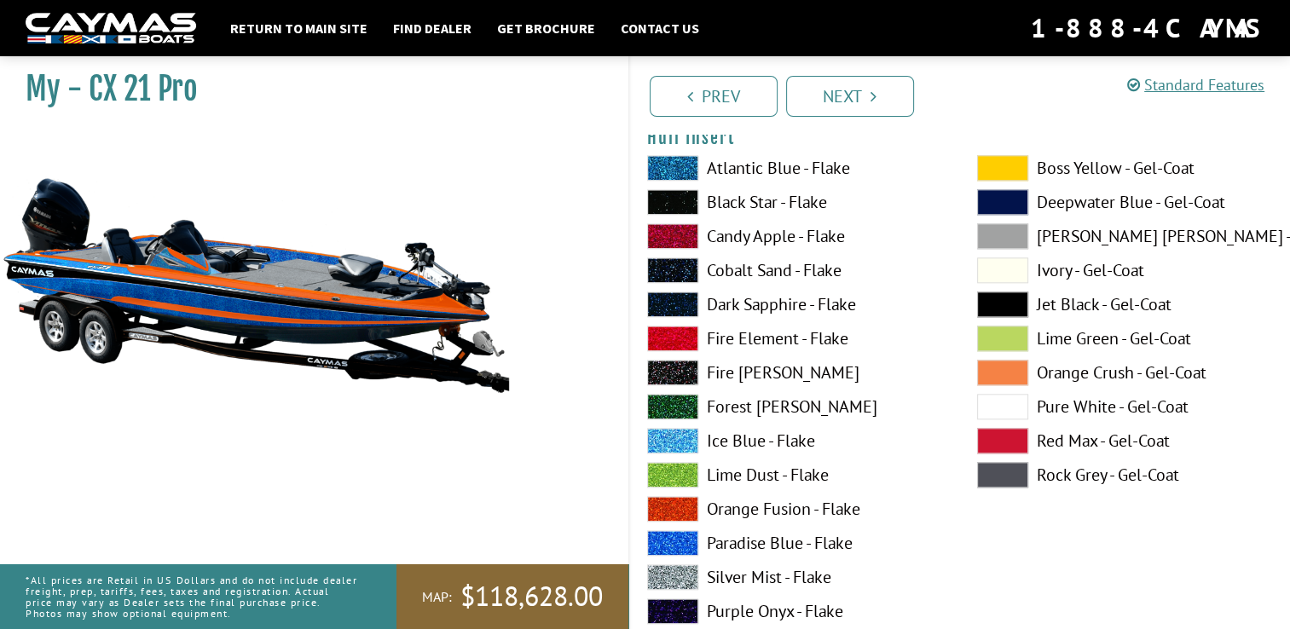
scroll to position [8353, 0]
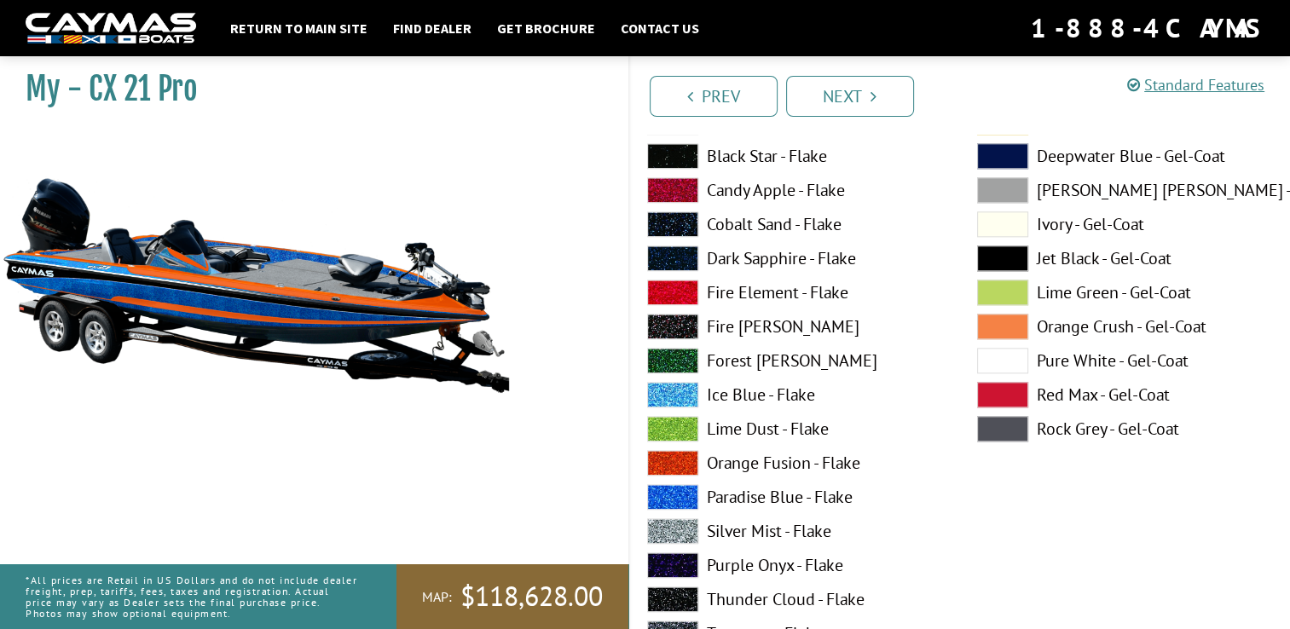
click at [997, 326] on span at bounding box center [1002, 327] width 51 height 26
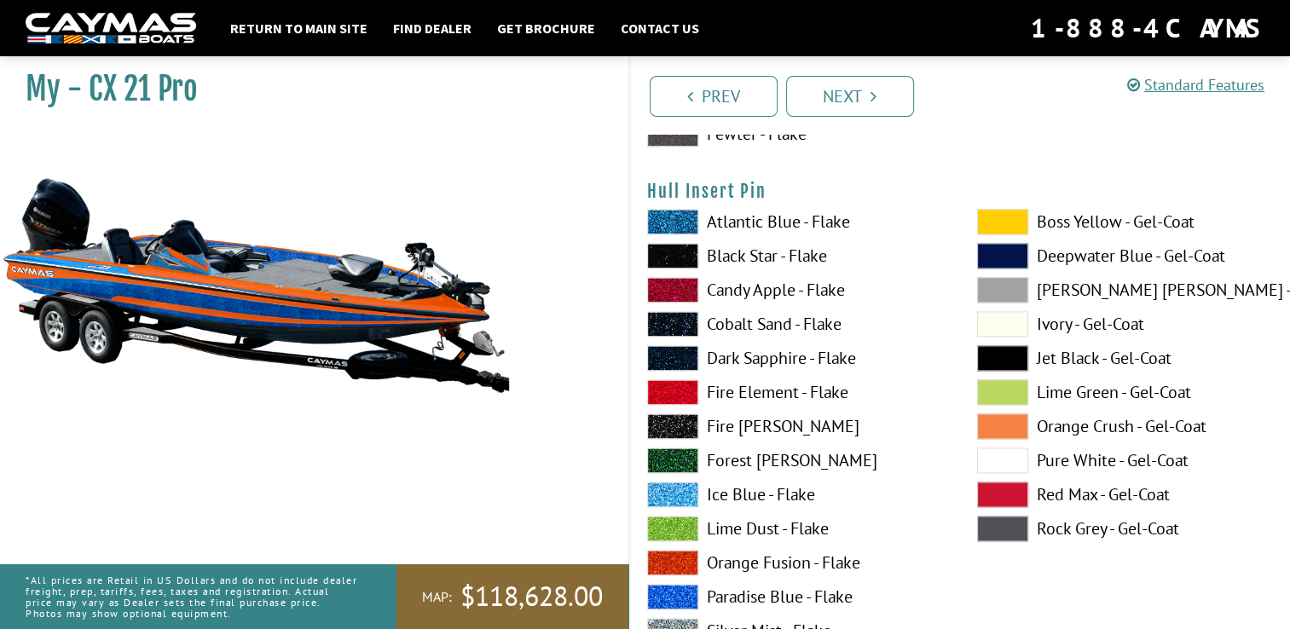
scroll to position [8990, 0]
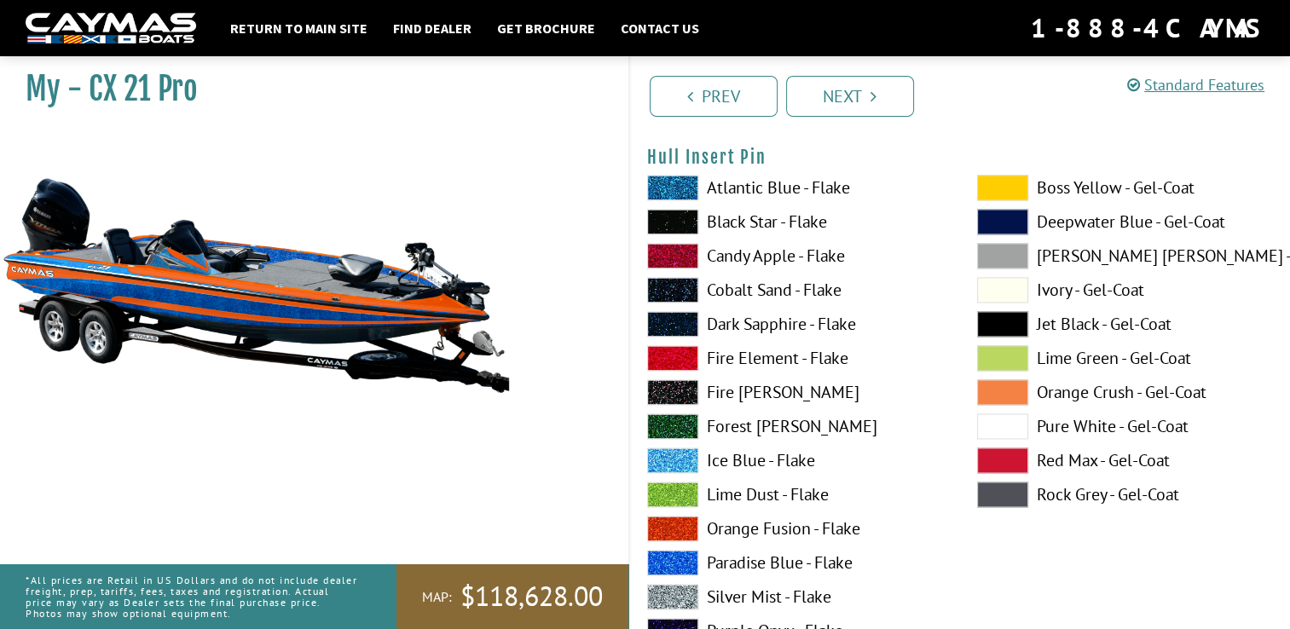
click at [666, 562] on span at bounding box center [672, 563] width 51 height 26
click at [672, 526] on span at bounding box center [672, 529] width 51 height 26
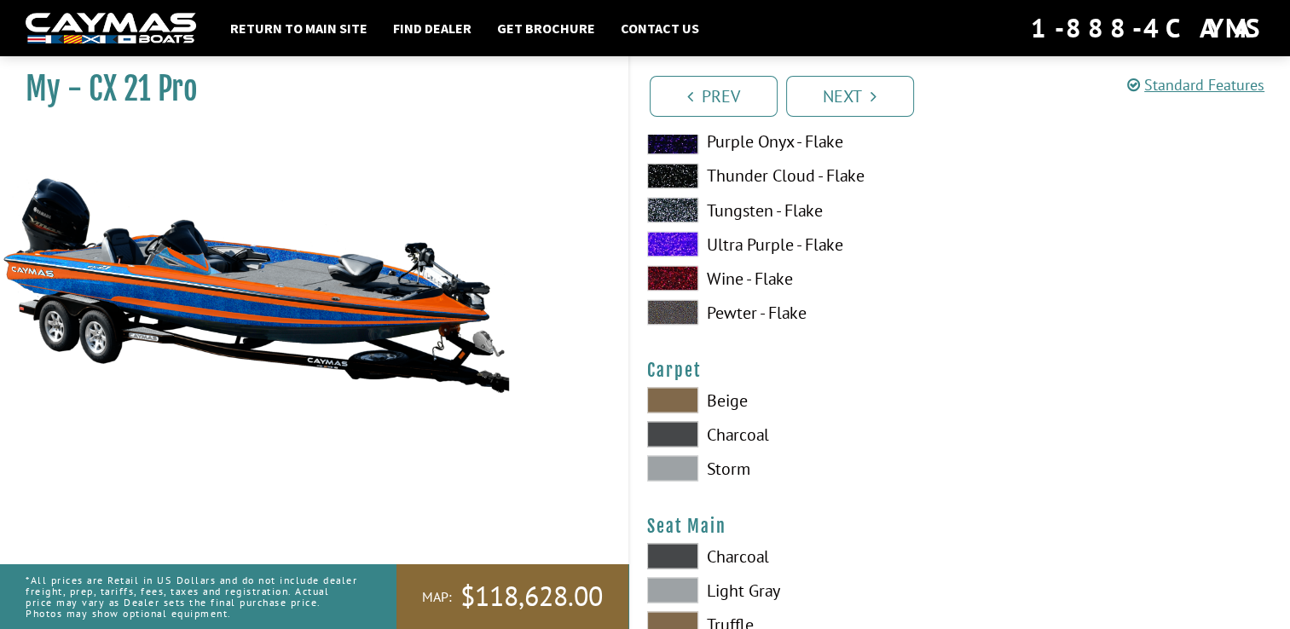
scroll to position [9558, 0]
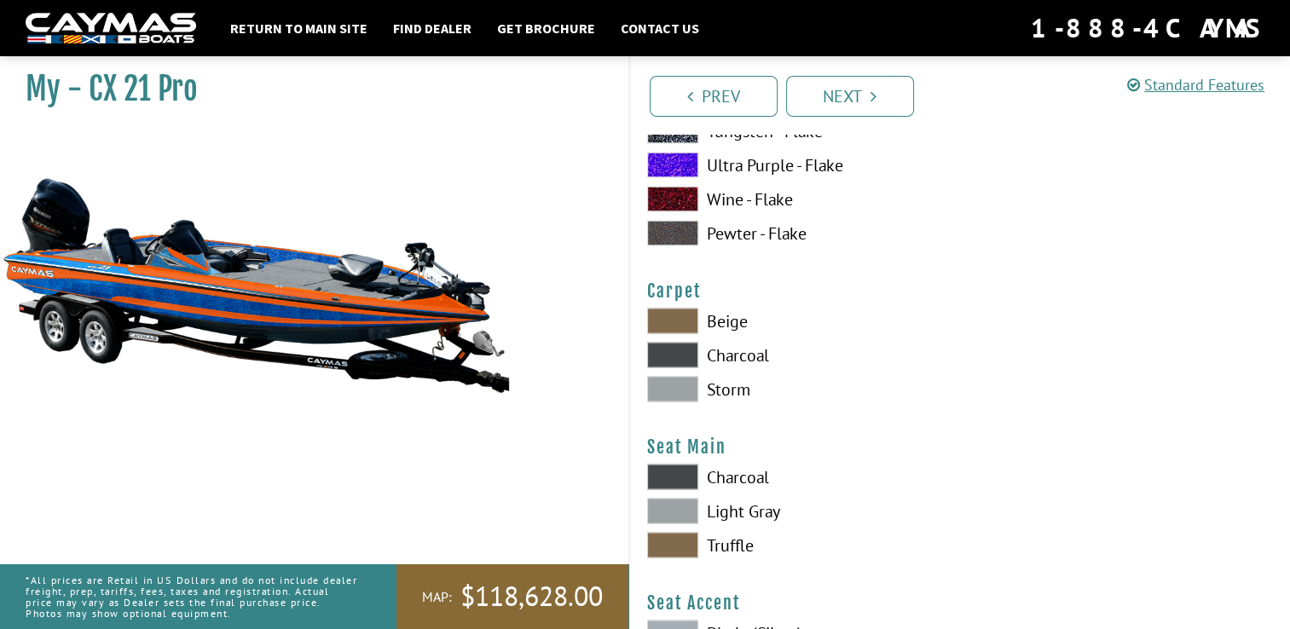
click at [658, 378] on span at bounding box center [672, 389] width 51 height 26
click at [663, 347] on span at bounding box center [672, 355] width 51 height 26
click at [666, 384] on span at bounding box center [672, 389] width 51 height 26
click at [672, 508] on span at bounding box center [672, 511] width 51 height 26
click at [674, 472] on span at bounding box center [672, 477] width 51 height 26
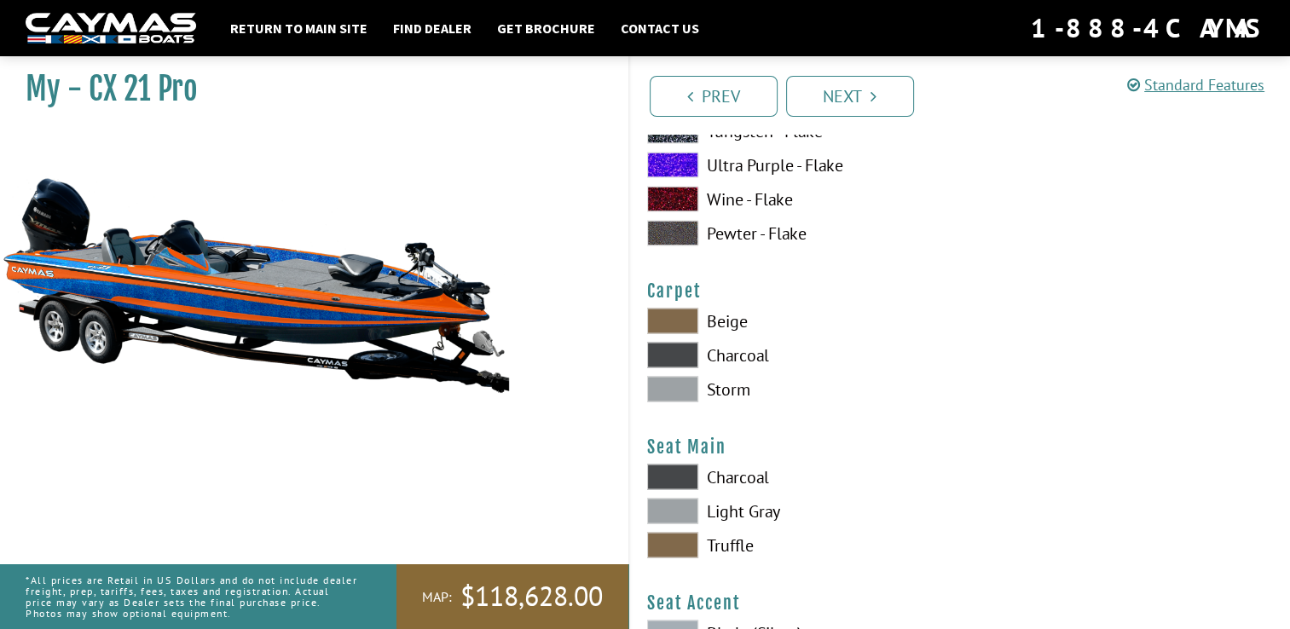
click at [669, 505] on span at bounding box center [672, 511] width 51 height 26
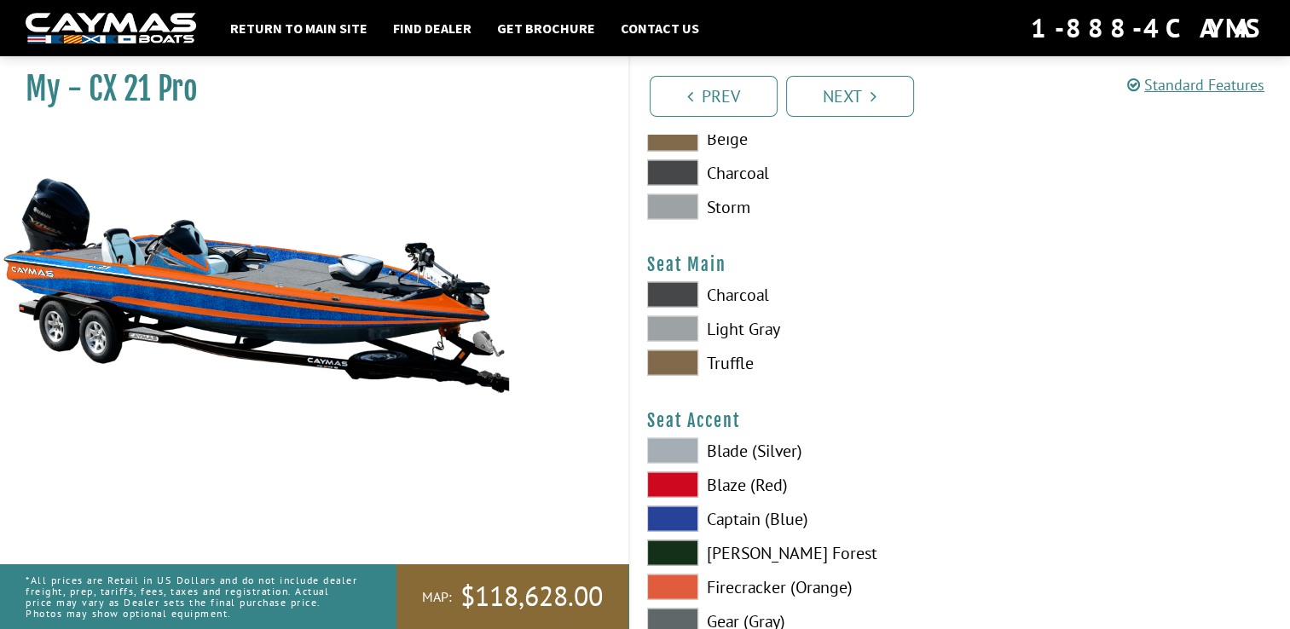
scroll to position [9842, 0]
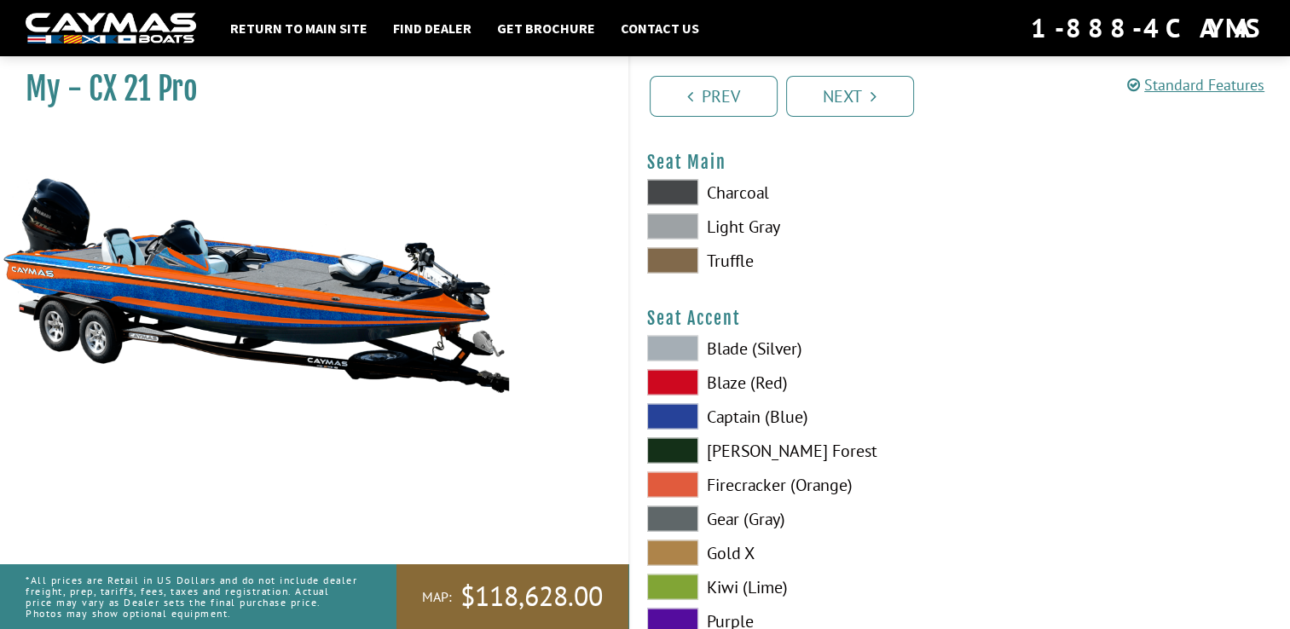
click at [678, 484] on span at bounding box center [672, 485] width 51 height 26
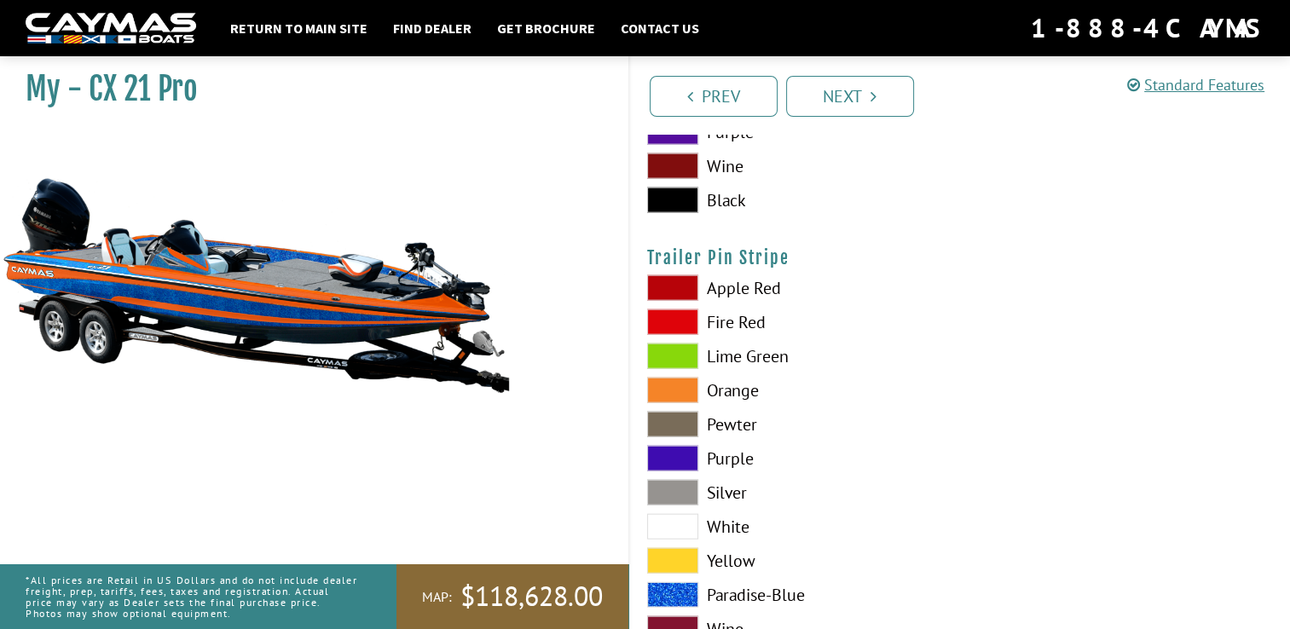
scroll to position [10343, 0]
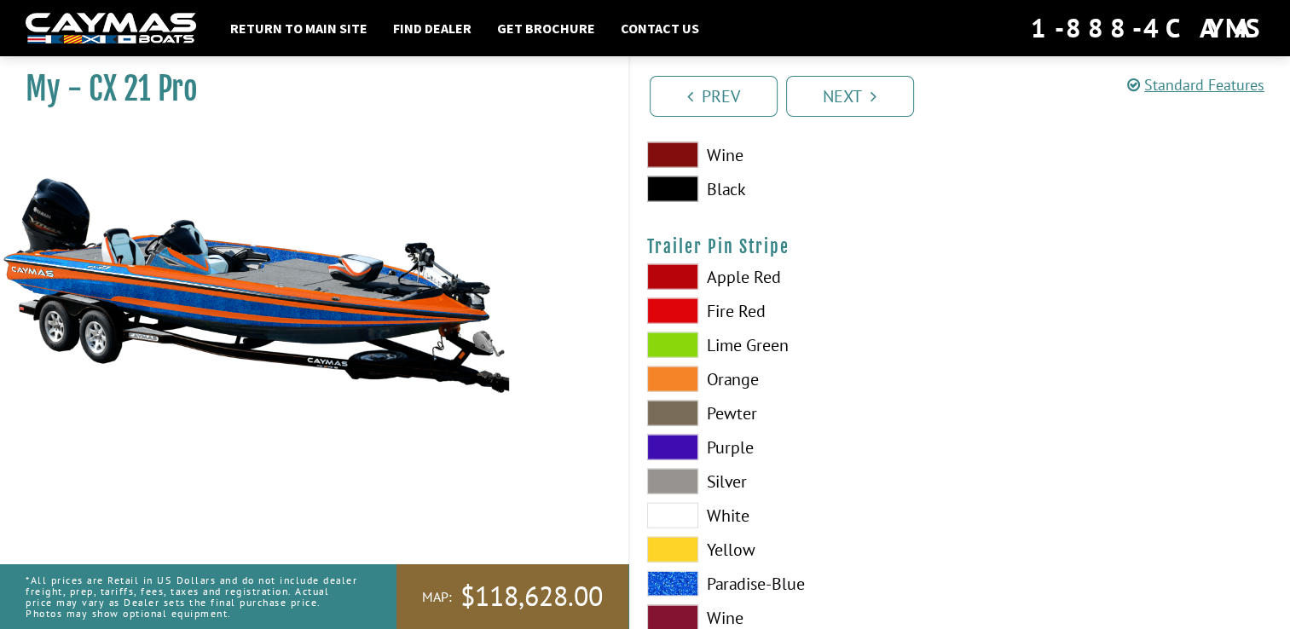
click at [682, 376] on span at bounding box center [672, 380] width 51 height 26
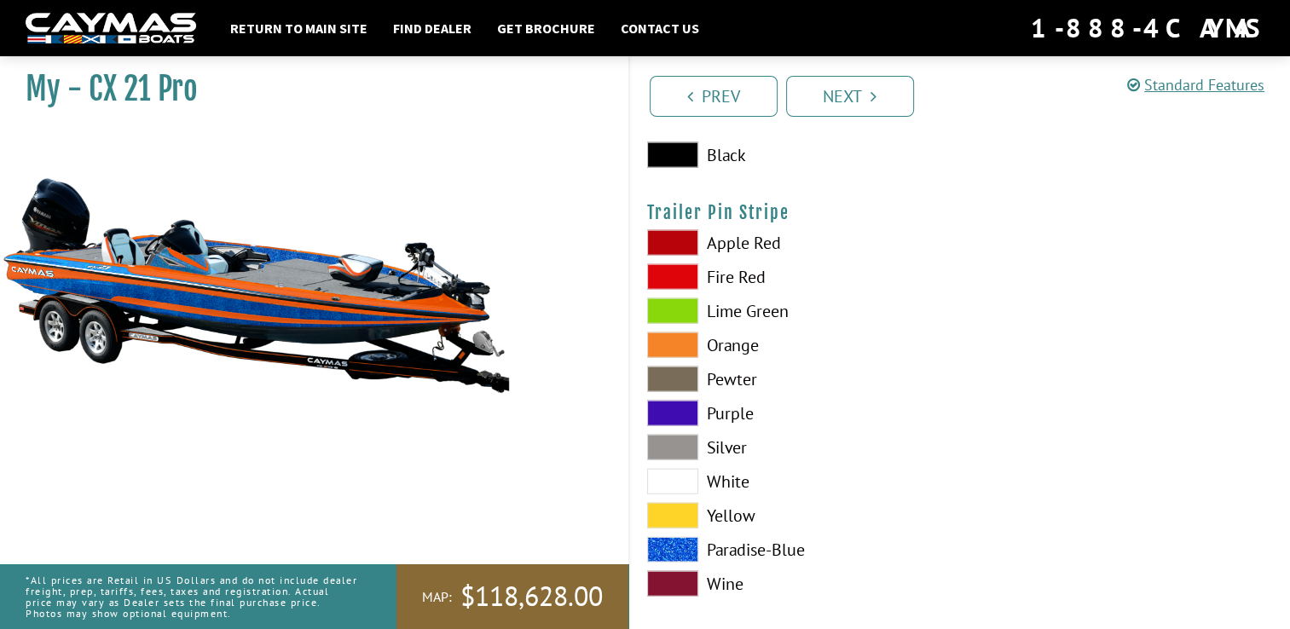
scroll to position [10392, 0]
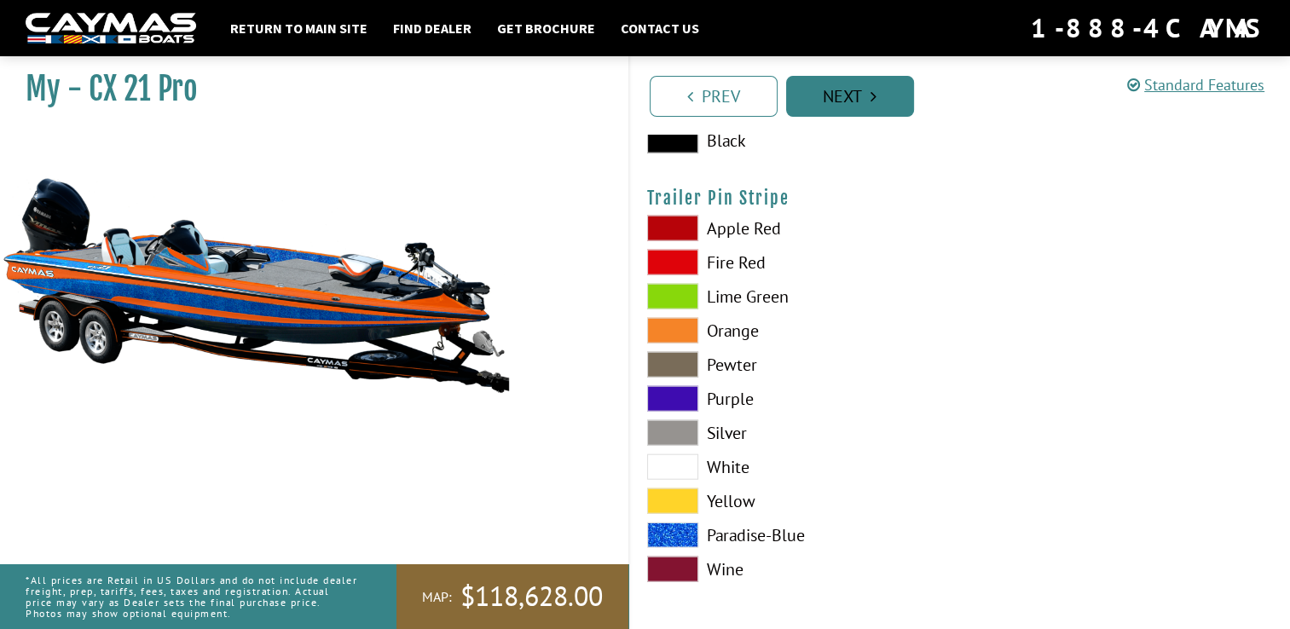
click at [835, 97] on link "Next" at bounding box center [850, 96] width 128 height 41
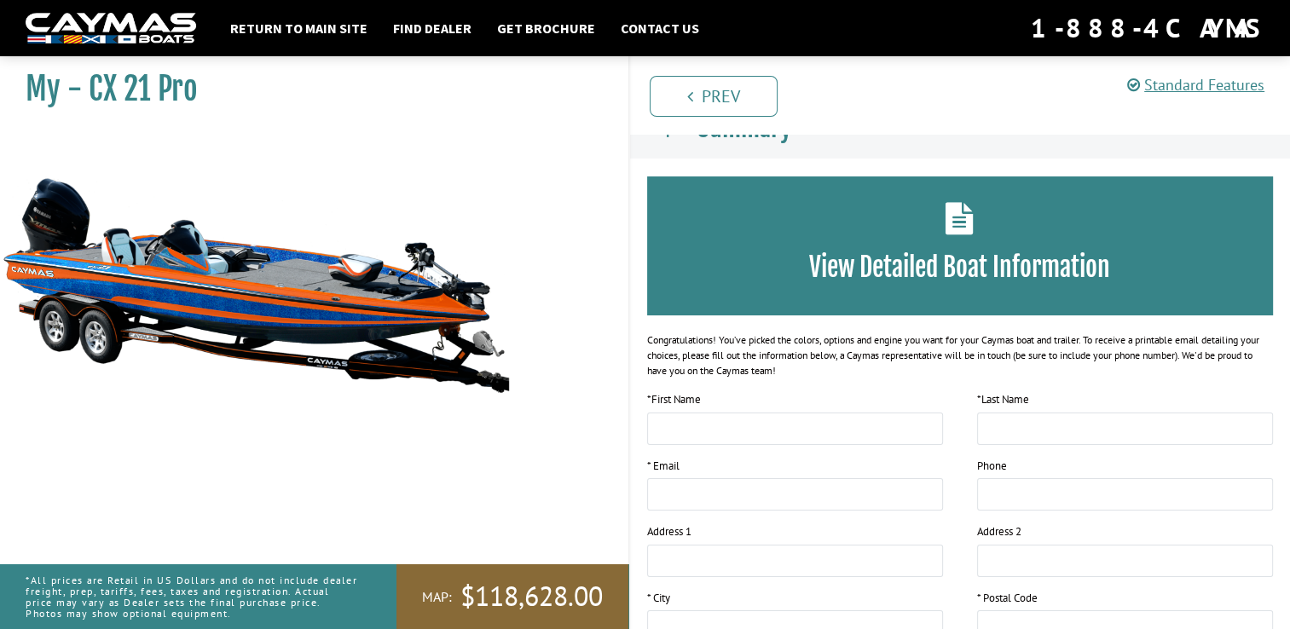
scroll to position [0, 0]
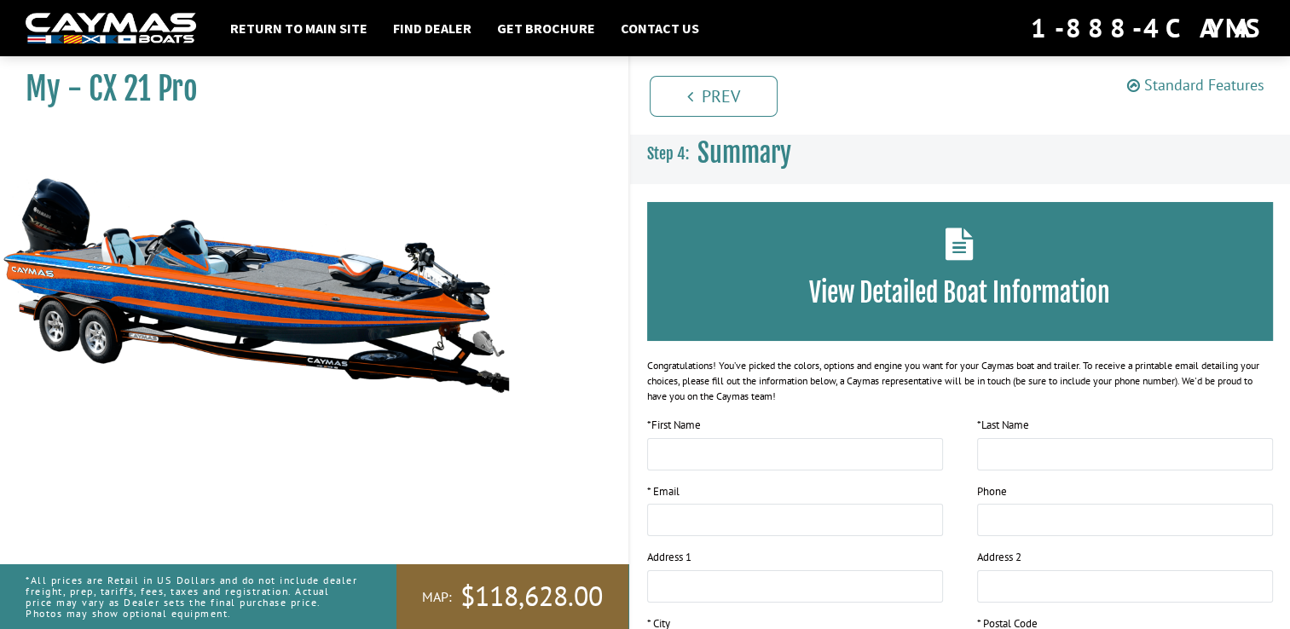
click at [1163, 87] on link "Standard Features" at bounding box center [1195, 85] width 137 height 20
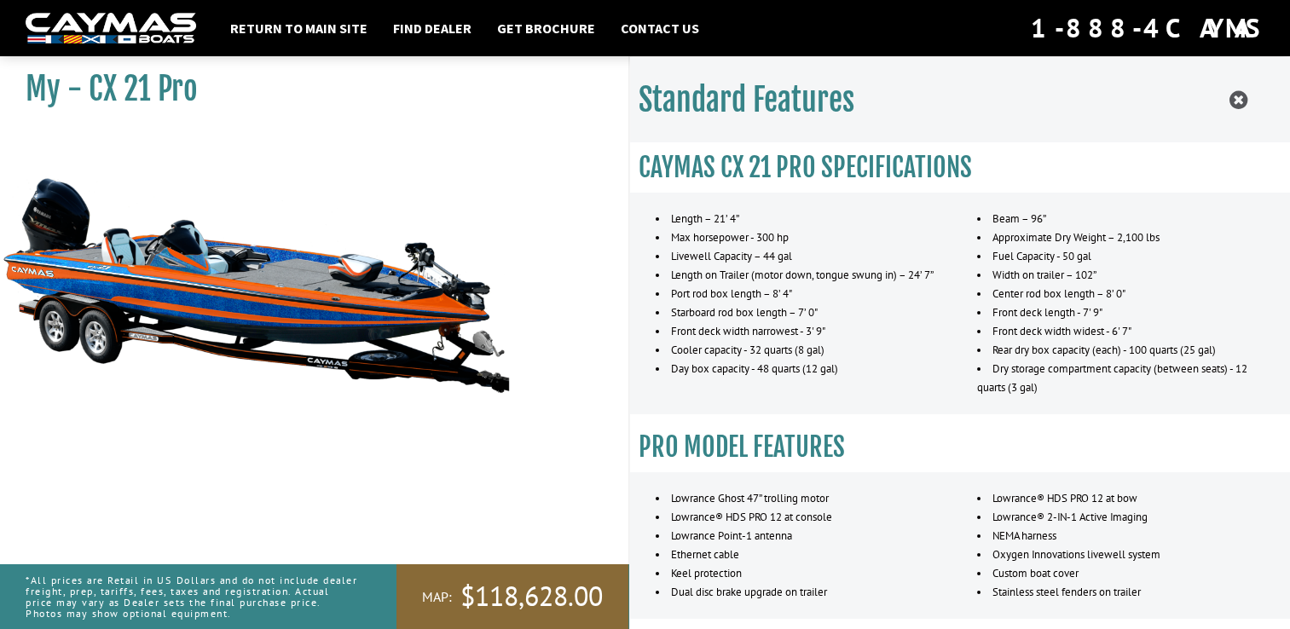
scroll to position [318, 0]
click at [279, 28] on link "Return to main site" at bounding box center [299, 28] width 154 height 22
